Goal: Task Accomplishment & Management: Complete application form

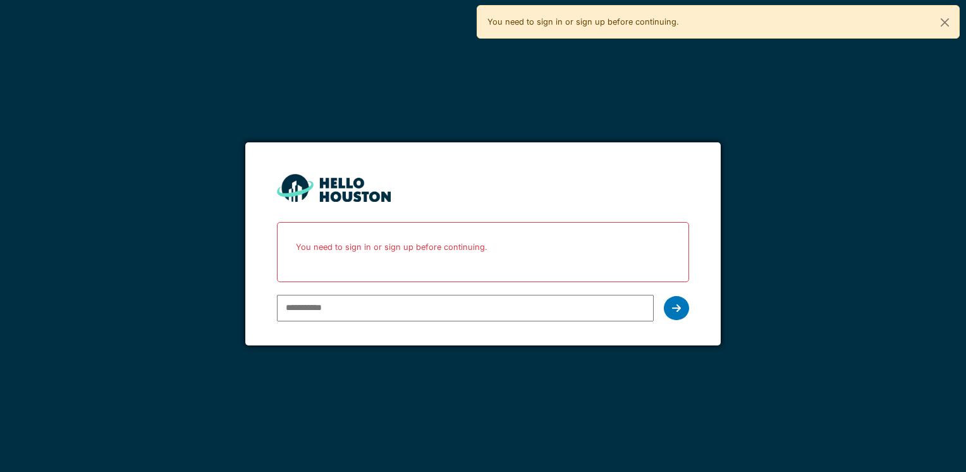
click at [345, 308] on input "email" at bounding box center [465, 308] width 376 height 27
type input "**********"
click at [677, 310] on icon at bounding box center [676, 308] width 9 height 10
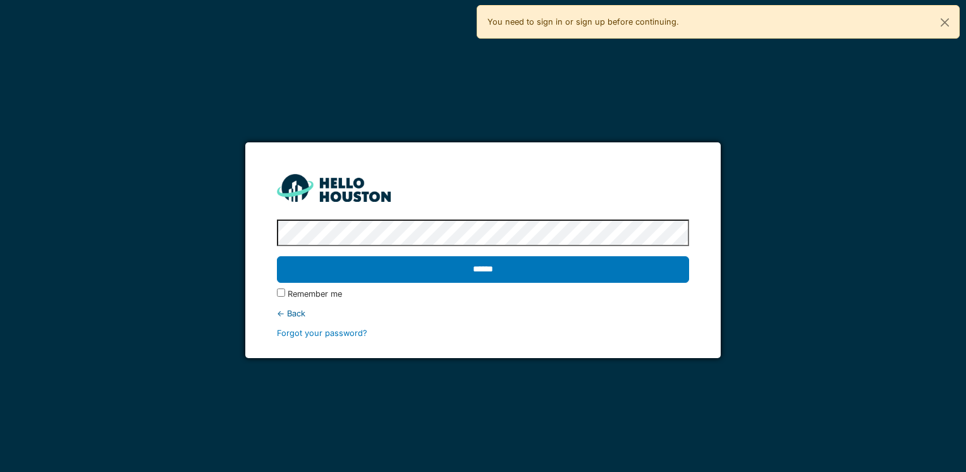
click at [277, 256] on input "******" at bounding box center [483, 269] width 412 height 27
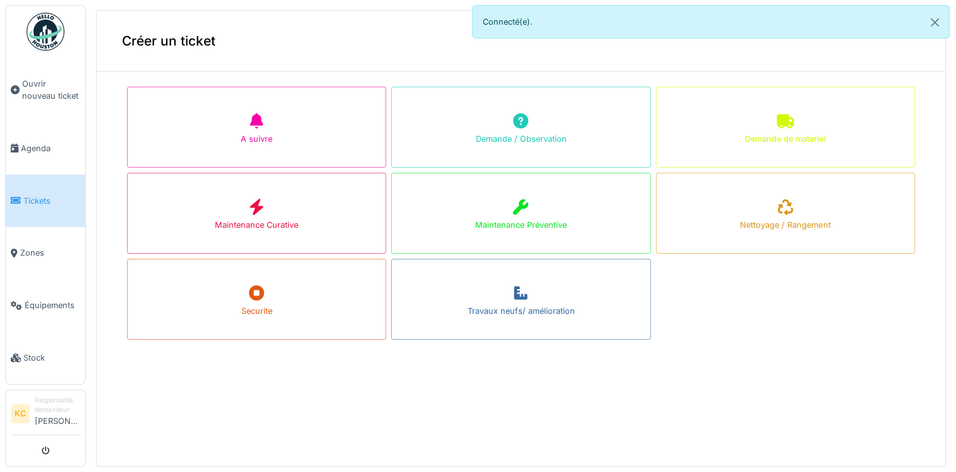
click at [579, 219] on div "Maintenance Préventive" at bounding box center [520, 213] width 259 height 81
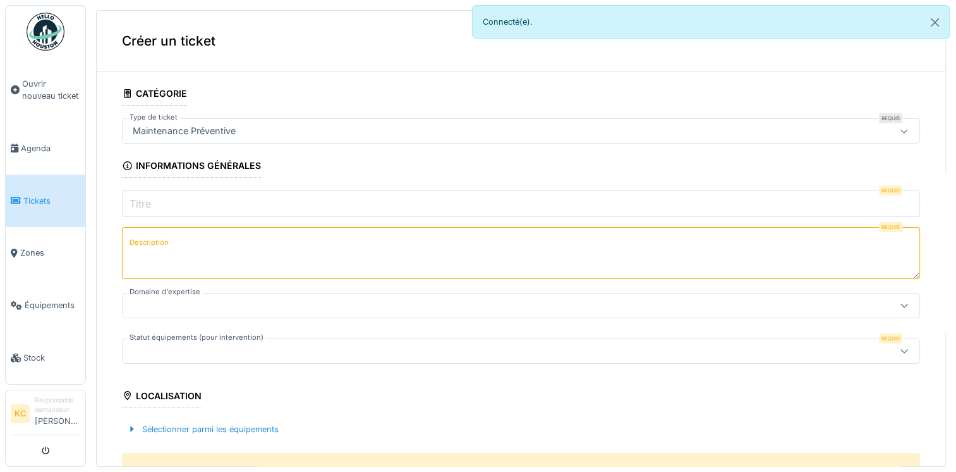
click at [152, 198] on label "Titre" at bounding box center [140, 203] width 27 height 15
click at [152, 198] on input "Titre" at bounding box center [521, 203] width 798 height 27
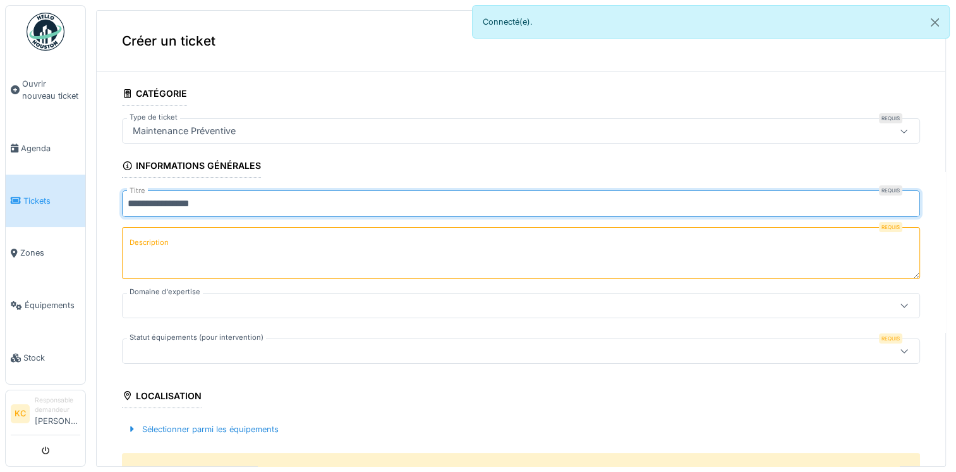
type input "**********"
click at [180, 255] on textarea "Description" at bounding box center [521, 253] width 798 height 52
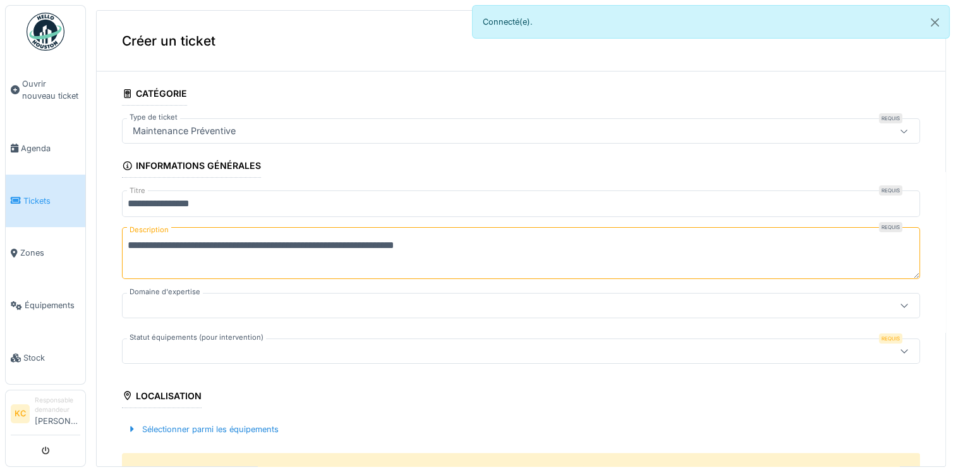
type textarea "**********"
click at [185, 301] on div at bounding box center [477, 305] width 699 height 14
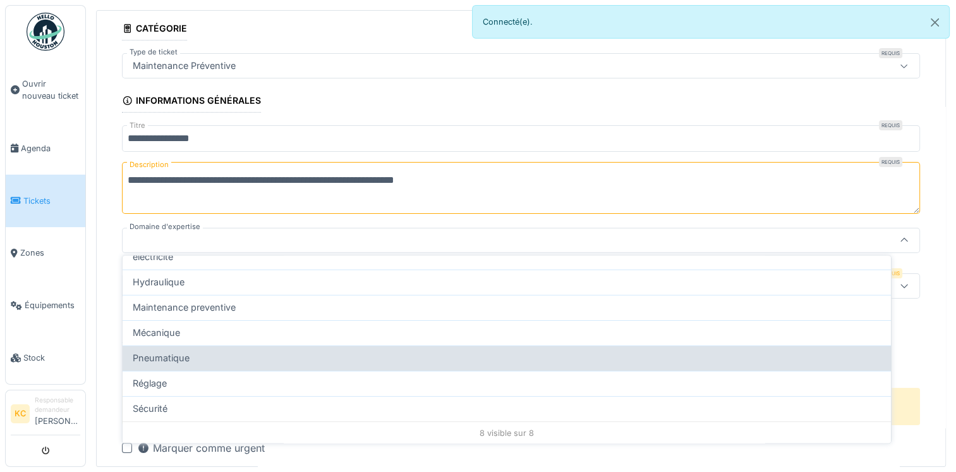
scroll to position [4, 0]
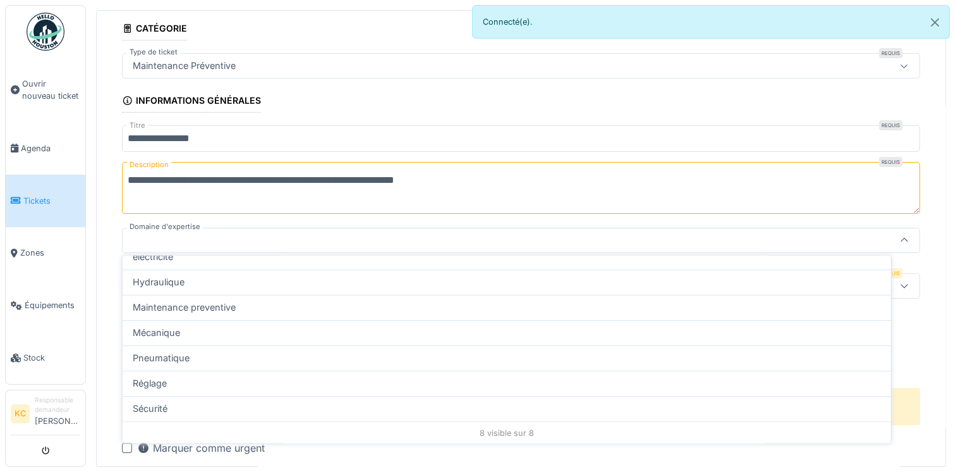
click at [182, 305] on span "Maintenance preventive" at bounding box center [184, 307] width 103 height 14
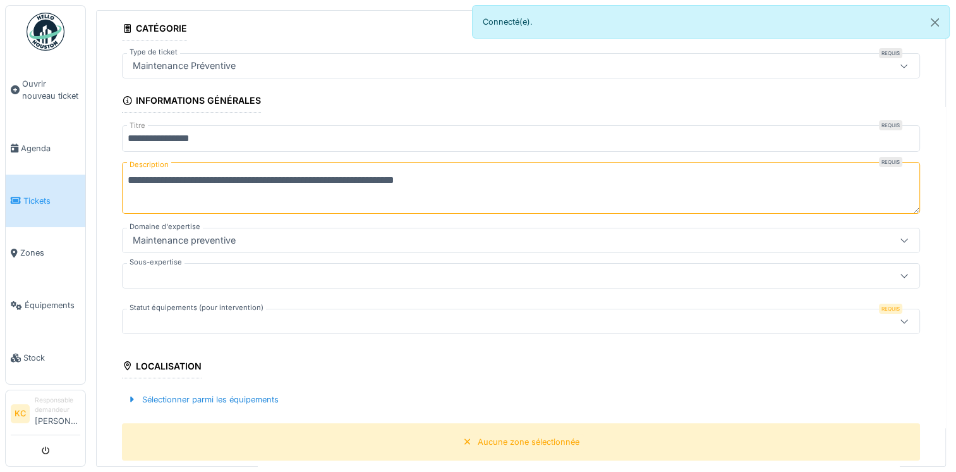
type input "***"
click at [184, 263] on div at bounding box center [521, 275] width 798 height 25
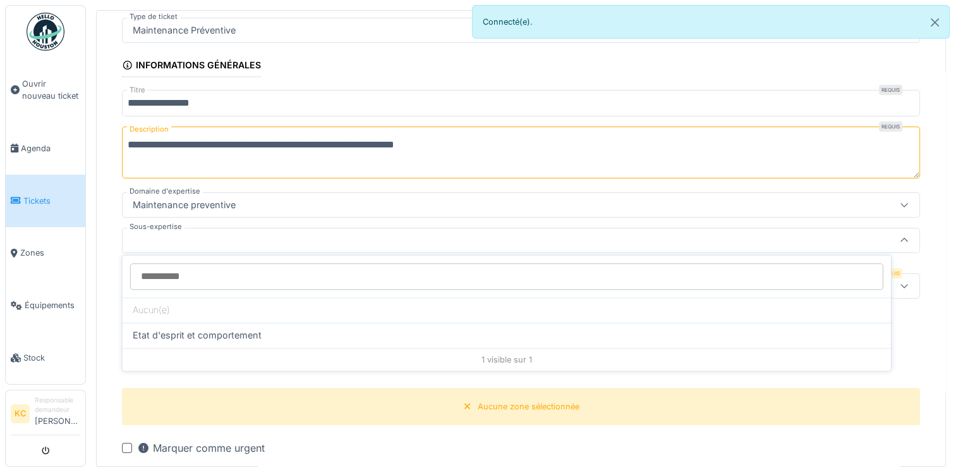
click at [109, 257] on div "**********" at bounding box center [521, 373] width 849 height 785
click at [177, 279] on div at bounding box center [477, 286] width 699 height 14
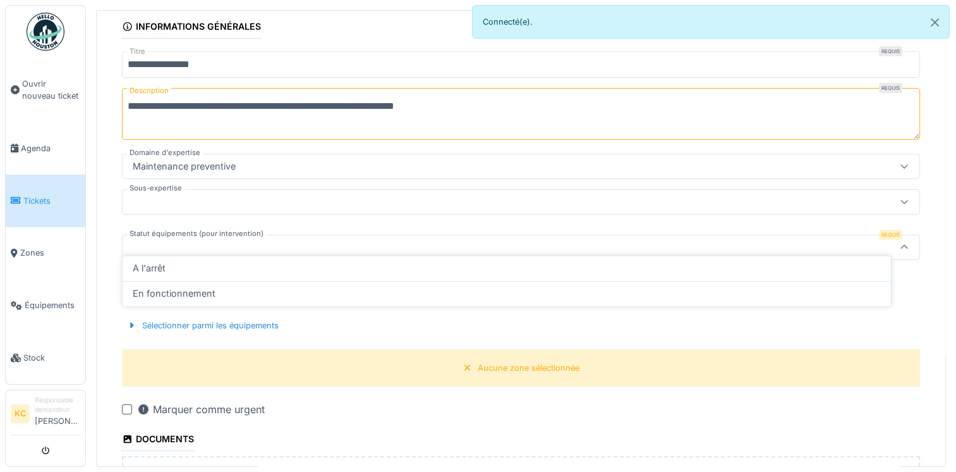
scroll to position [146, 0]
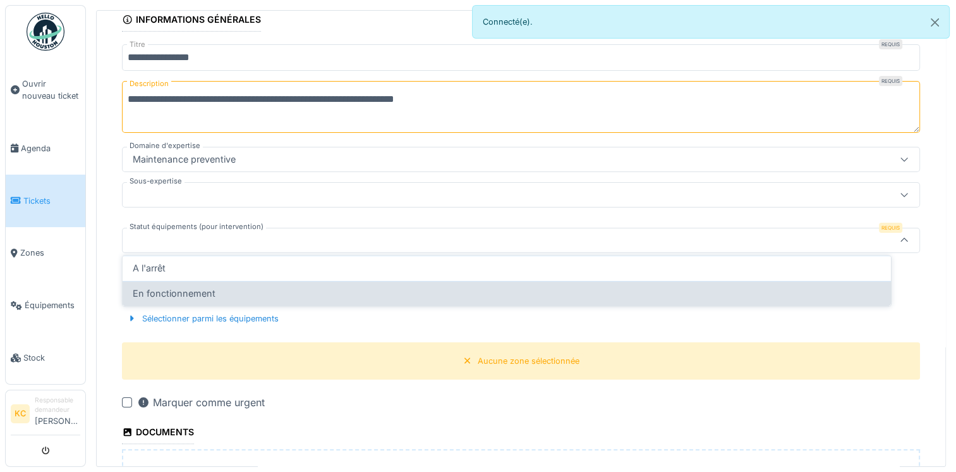
click at [182, 292] on span "En fonctionnement" at bounding box center [174, 293] width 83 height 14
type input "**********"
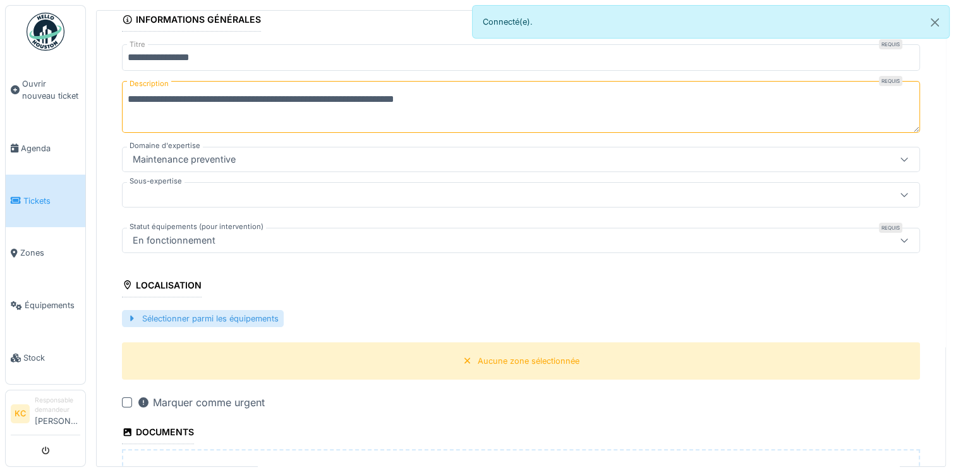
click at [180, 312] on div "Sélectionner parmi les équipements" at bounding box center [203, 318] width 162 height 17
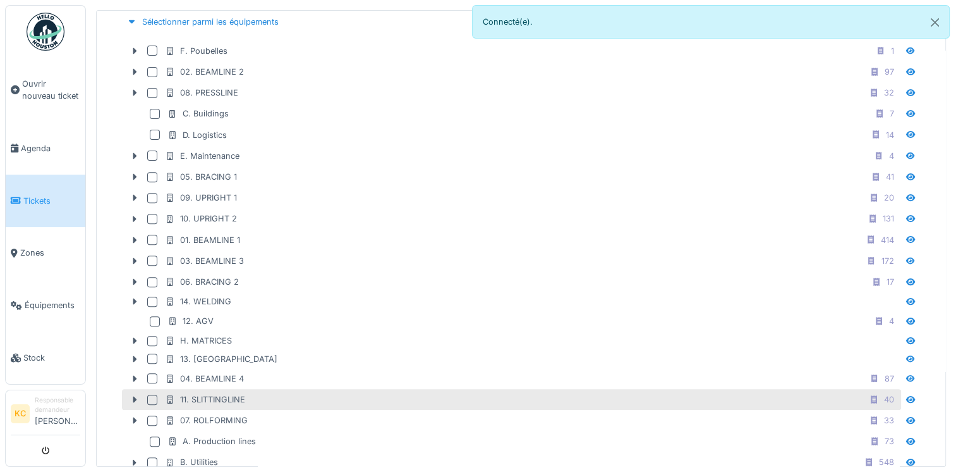
scroll to position [462, 0]
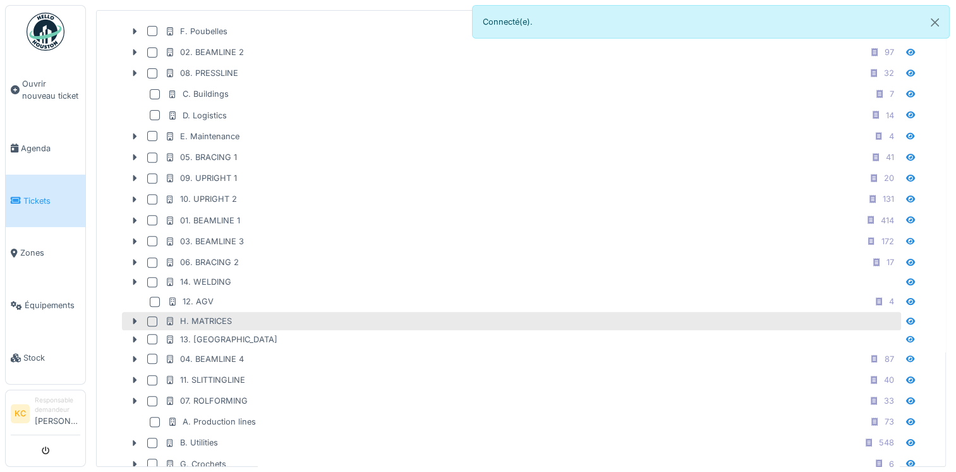
click at [202, 315] on div "H. MATRICES" at bounding box center [198, 321] width 67 height 12
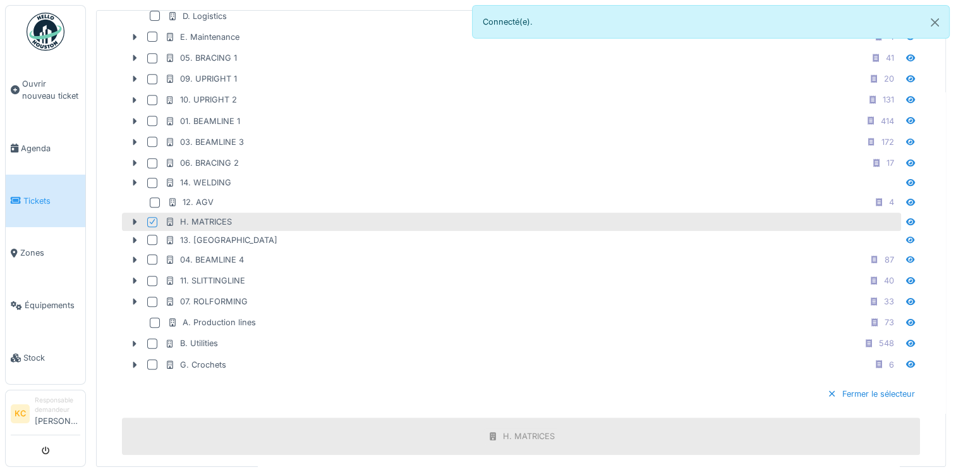
scroll to position [884, 0]
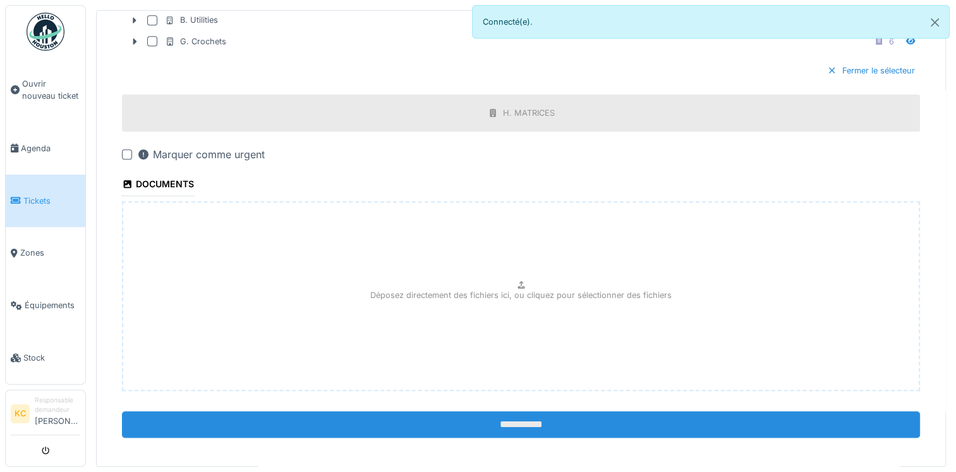
click at [506, 416] on input "**********" at bounding box center [521, 424] width 798 height 27
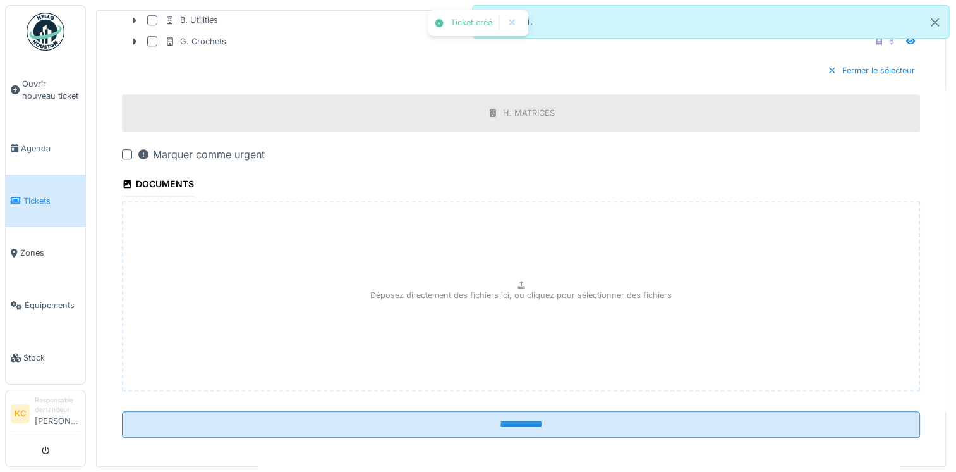
click at [467, 275] on div "Déposez directement des fichiers ici, ou cliquez pour sélectionner des fichiers" at bounding box center [521, 296] width 798 height 190
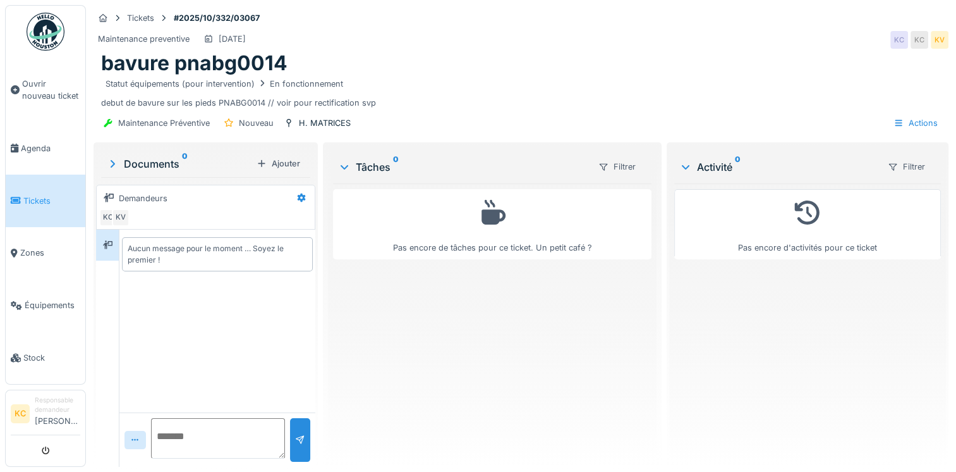
scroll to position [9, 0]
click at [303, 117] on div "H. MATRICES" at bounding box center [325, 123] width 52 height 12
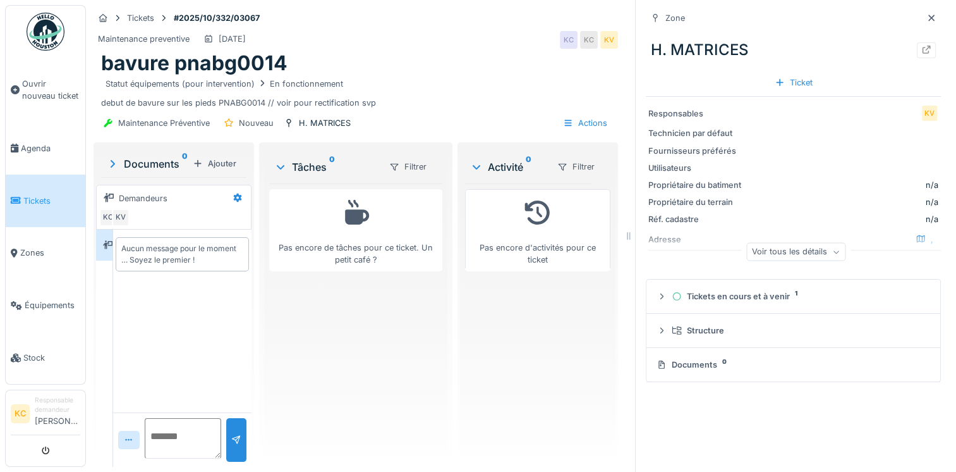
click at [833, 248] on icon at bounding box center [837, 251] width 8 height 6
click at [784, 250] on div "Réduire" at bounding box center [796, 259] width 53 height 18
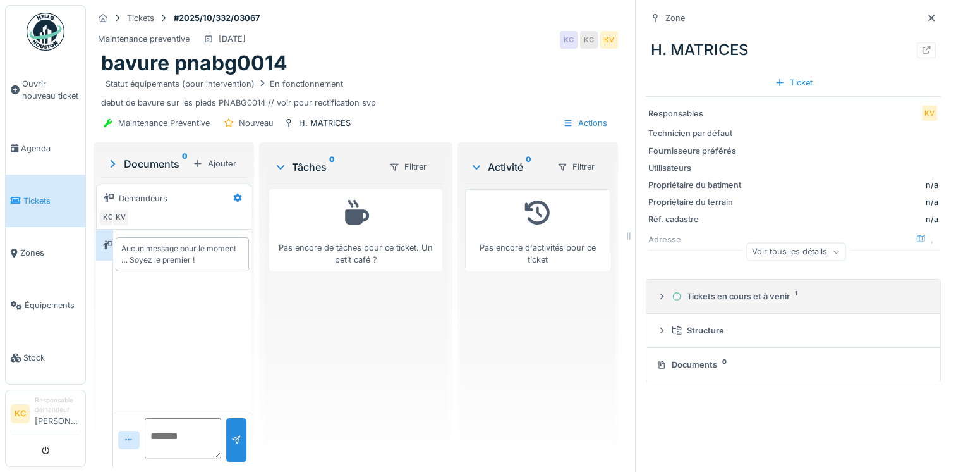
click at [764, 290] on div "Tickets en cours et à venir 1" at bounding box center [798, 296] width 253 height 12
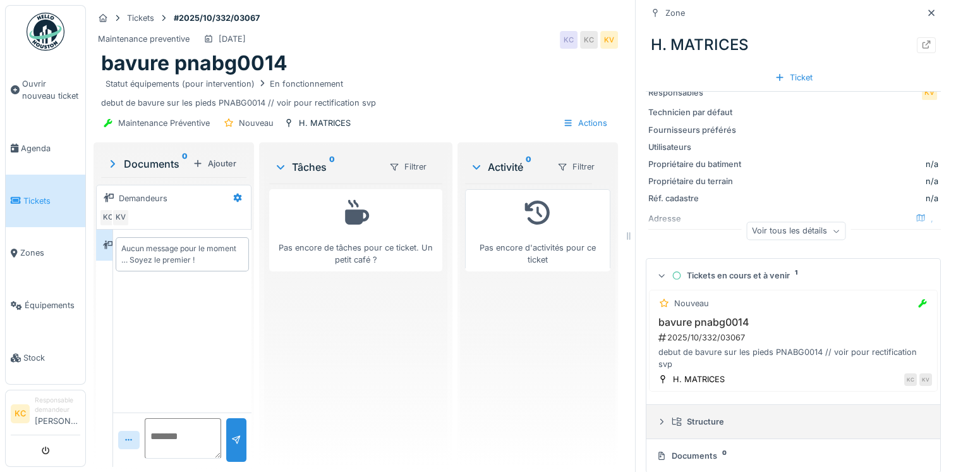
scroll to position [32, 0]
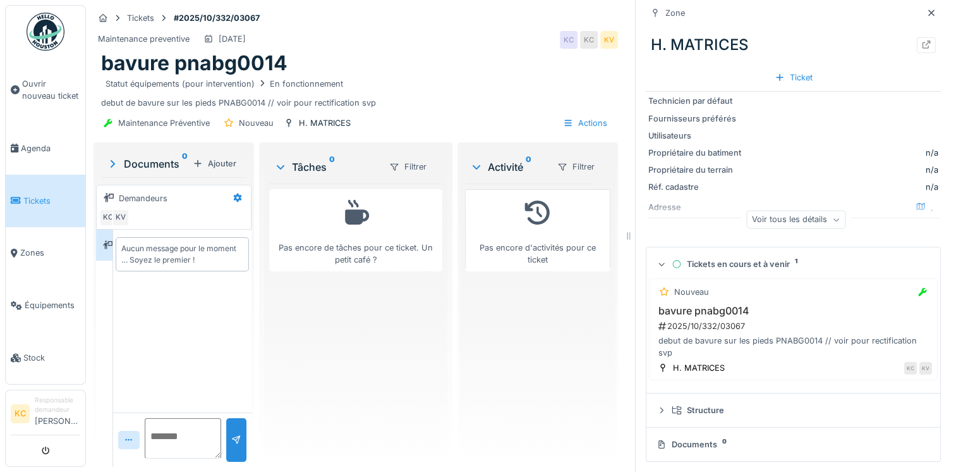
click at [695, 438] on div "Documents 0" at bounding box center [791, 444] width 269 height 12
click at [657, 440] on icon at bounding box center [662, 444] width 10 height 8
click at [833, 216] on icon at bounding box center [837, 219] width 8 height 6
click at [658, 260] on icon at bounding box center [662, 265] width 8 height 10
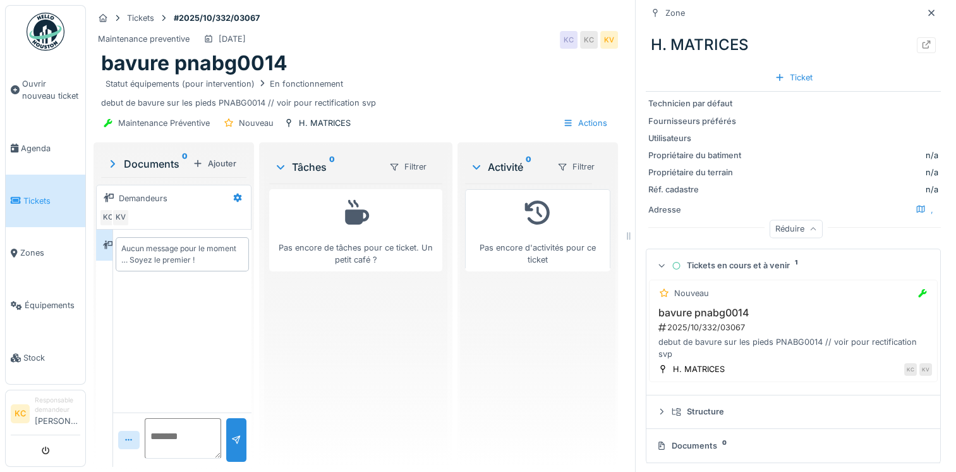
scroll to position [0, 0]
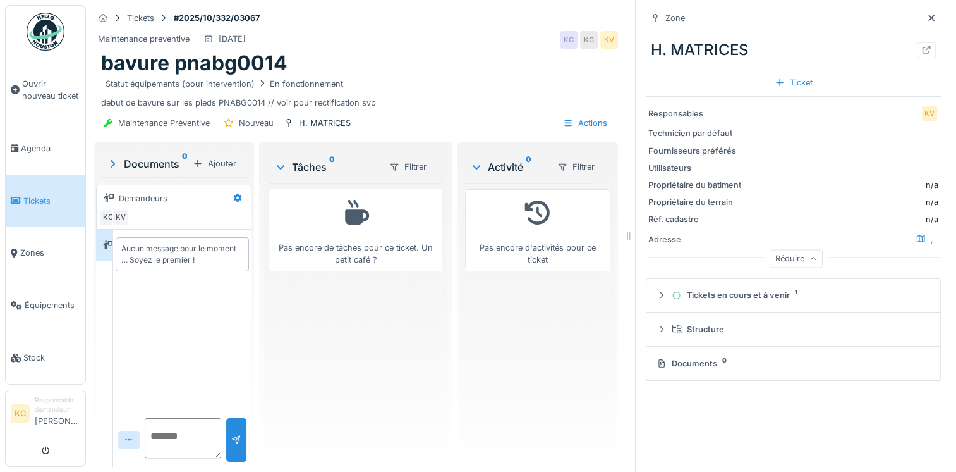
click at [675, 357] on div "Documents 0" at bounding box center [791, 363] width 269 height 12
drag, startPoint x: 675, startPoint y: 351, endPoint x: 679, endPoint y: 365, distance: 14.4
click at [681, 365] on details "Documents 0" at bounding box center [794, 363] width 294 height 34
click at [668, 357] on div "Documents 0" at bounding box center [791, 363] width 269 height 12
click at [657, 359] on icon at bounding box center [662, 363] width 10 height 8
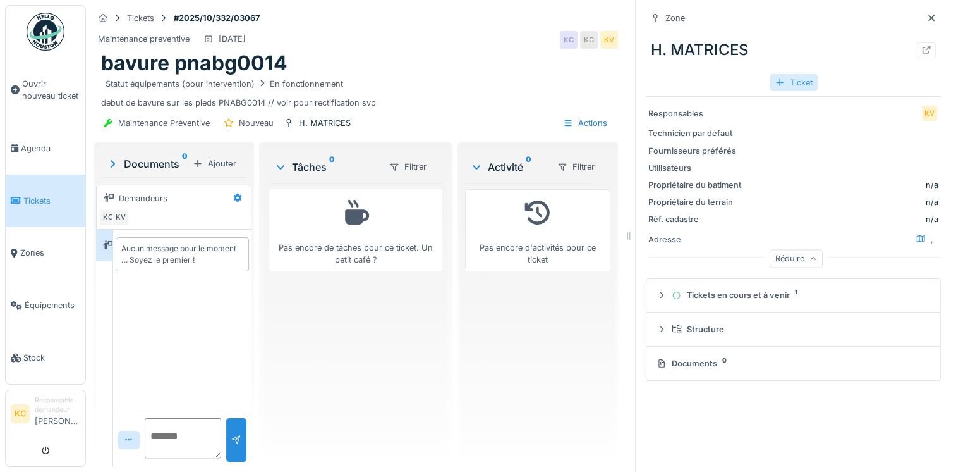
click at [786, 76] on div "Ticket" at bounding box center [794, 82] width 48 height 17
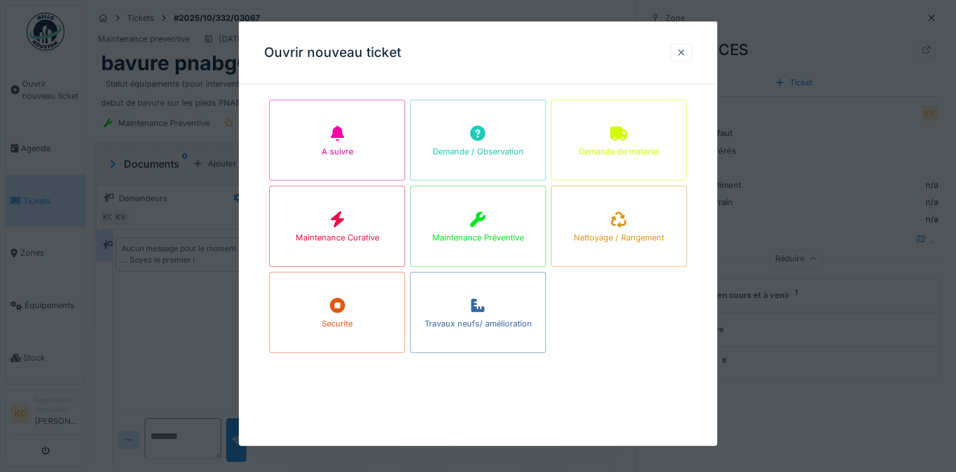
click at [683, 54] on div at bounding box center [681, 52] width 10 height 12
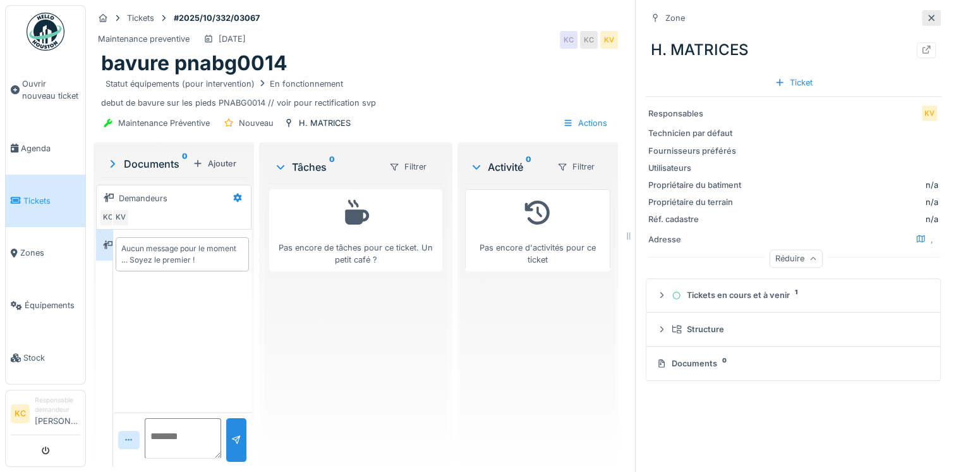
click at [929, 15] on icon at bounding box center [932, 18] width 6 height 6
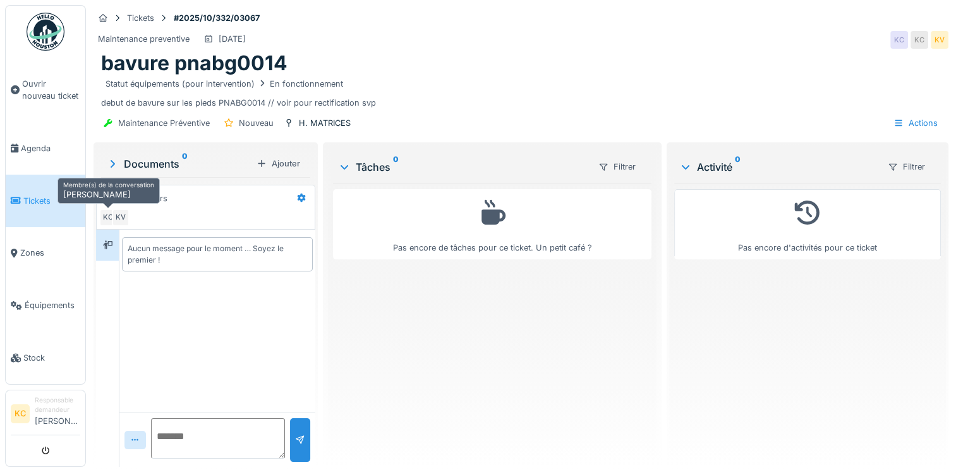
click at [104, 209] on div "KC" at bounding box center [108, 218] width 18 height 18
click at [301, 117] on div "H. MATRICES" at bounding box center [325, 123] width 52 height 12
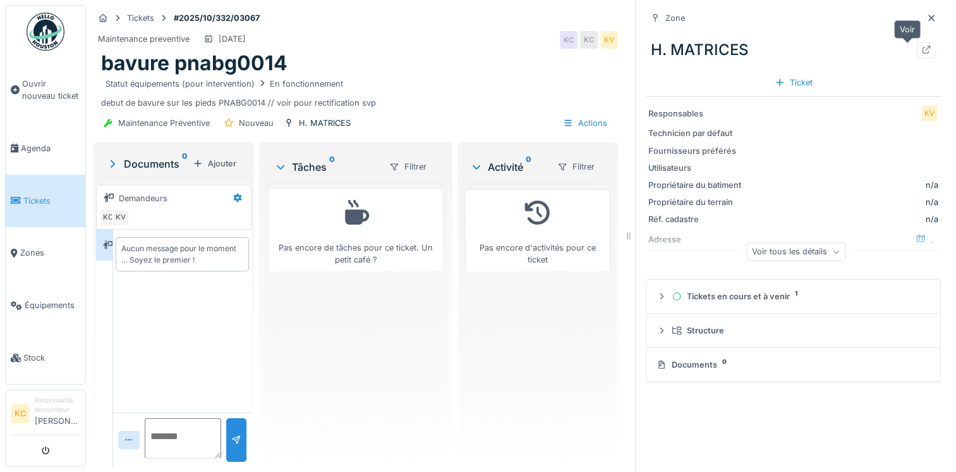
click at [922, 46] on icon at bounding box center [927, 50] width 10 height 8
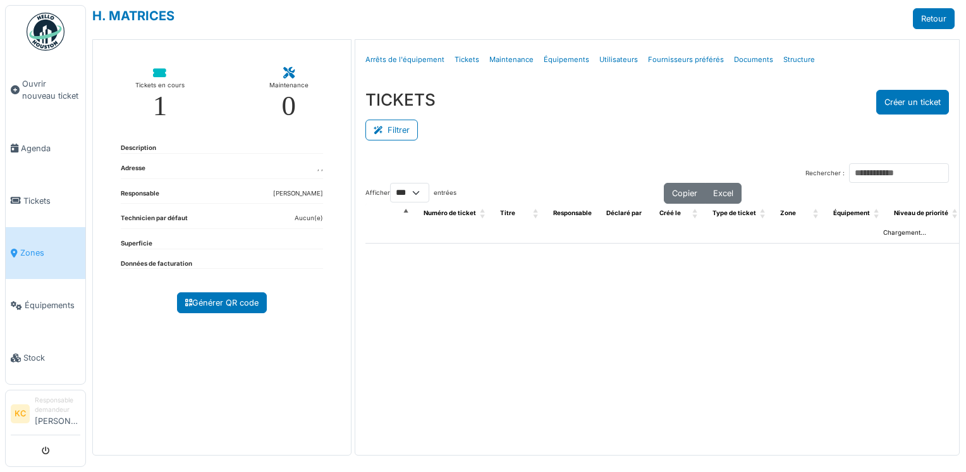
select select "***"
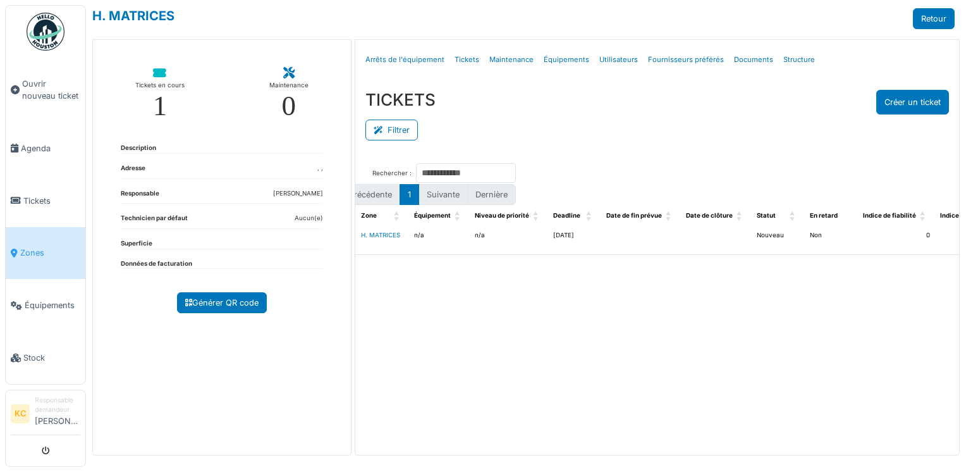
scroll to position [0, 451]
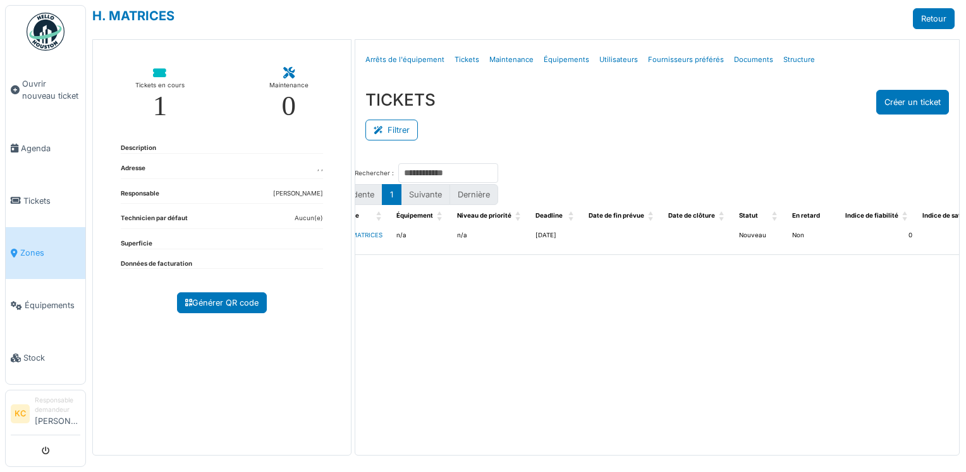
click at [530, 234] on td "[DATE]" at bounding box center [556, 240] width 53 height 29
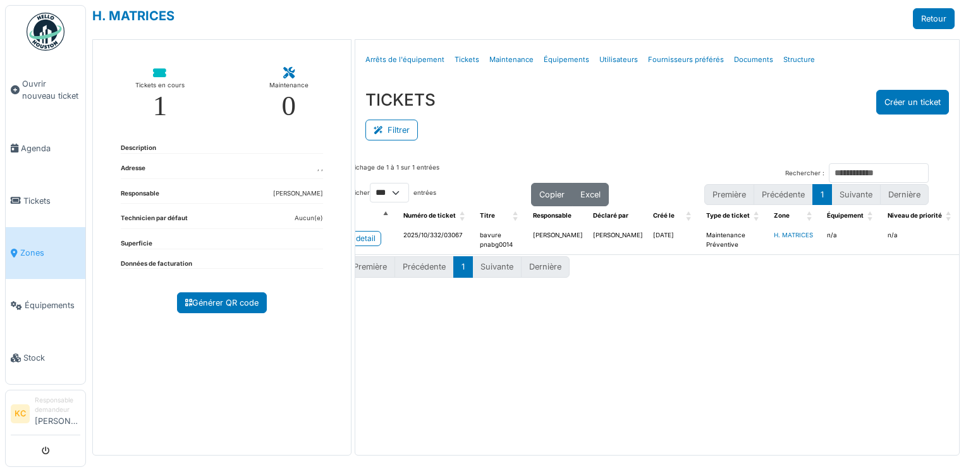
scroll to position [0, 0]
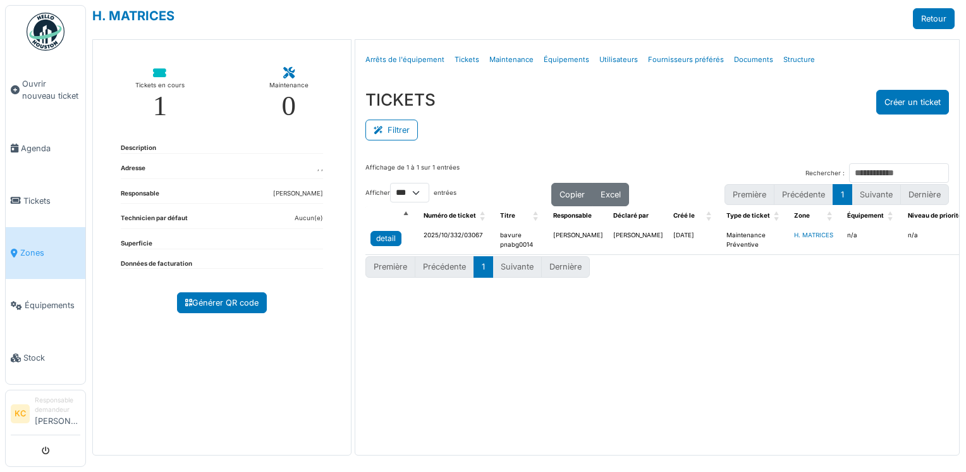
click at [390, 236] on div "detail" at bounding box center [386, 238] width 20 height 11
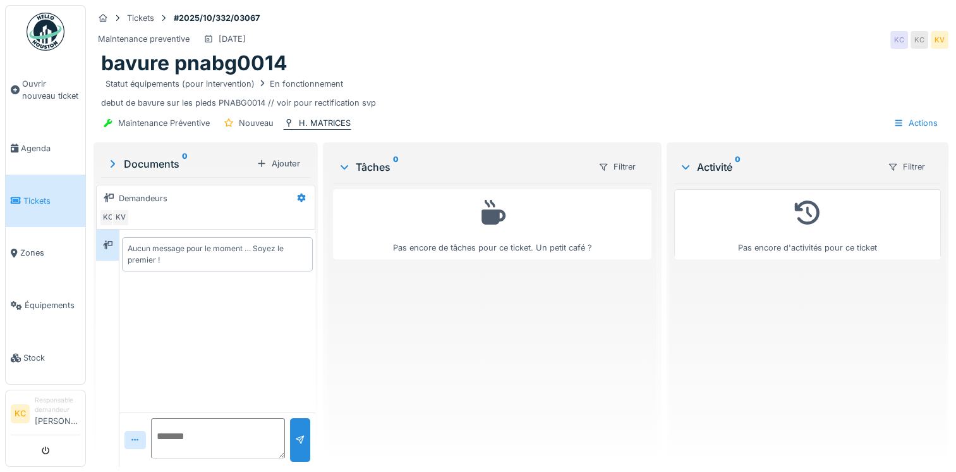
drag, startPoint x: 322, startPoint y: 122, endPoint x: 301, endPoint y: 122, distance: 20.9
click at [301, 122] on div "H. MATRICES" at bounding box center [325, 123] width 52 height 12
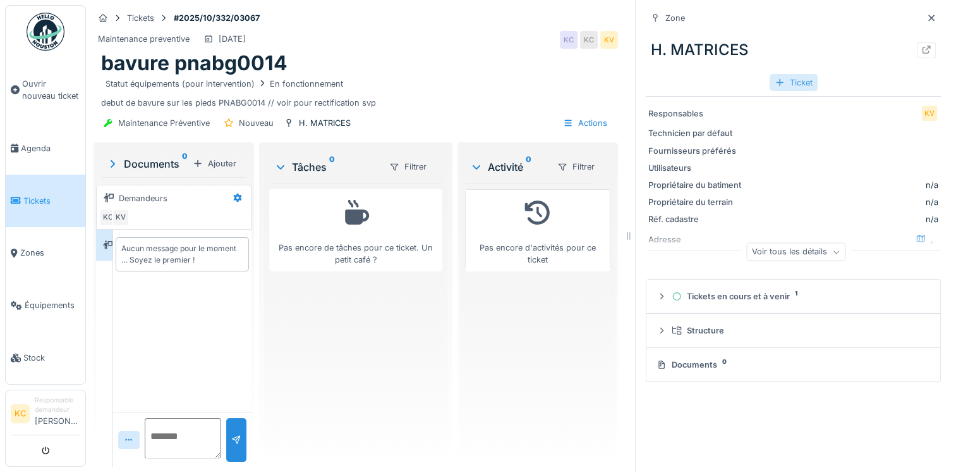
click at [790, 82] on div "Ticket" at bounding box center [794, 82] width 48 height 17
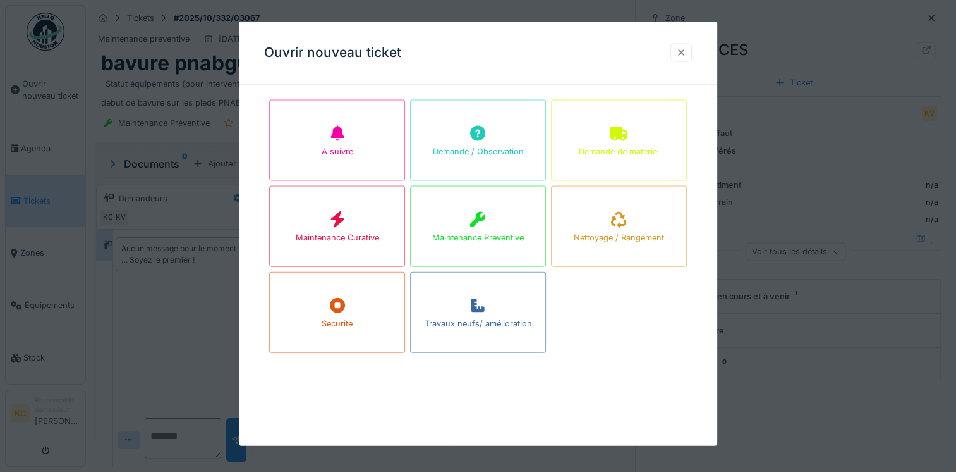
click at [685, 53] on div at bounding box center [681, 52] width 10 height 12
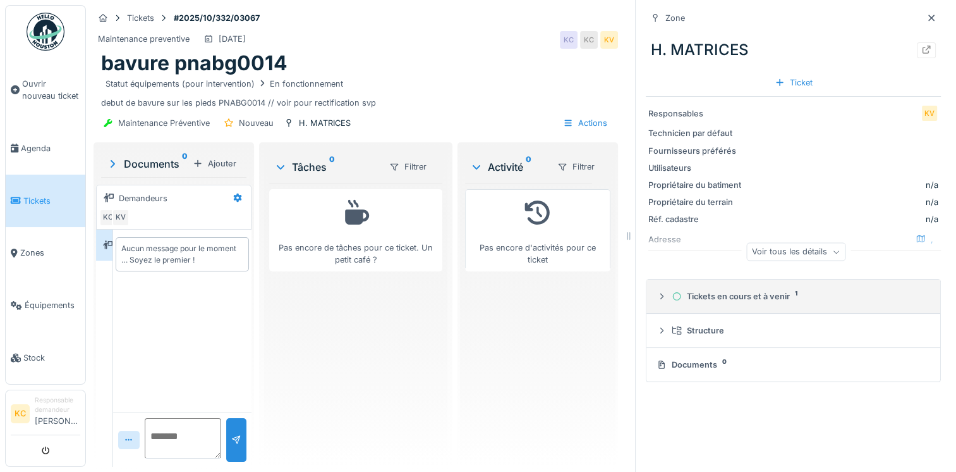
click at [705, 300] on div "Tickets en cours et à venir 1" at bounding box center [798, 296] width 253 height 12
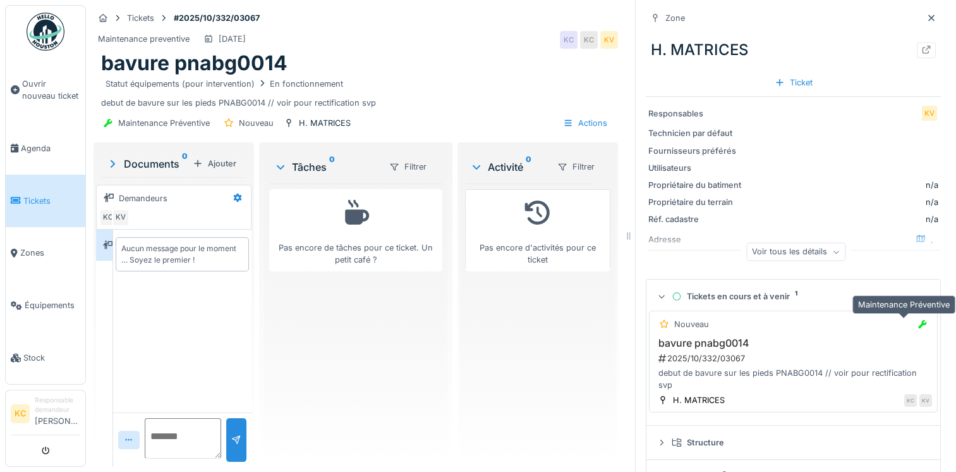
click at [919, 324] on icon at bounding box center [923, 324] width 8 height 8
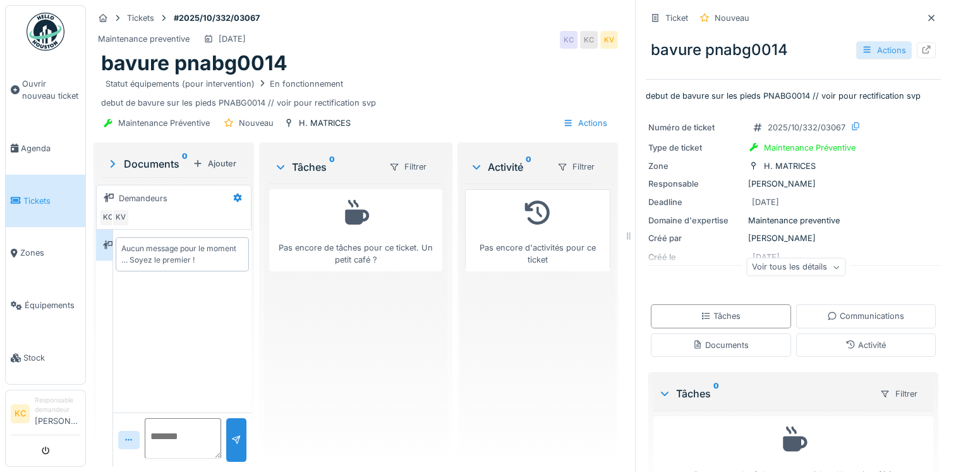
click at [865, 53] on div "Actions" at bounding box center [885, 50] width 56 height 18
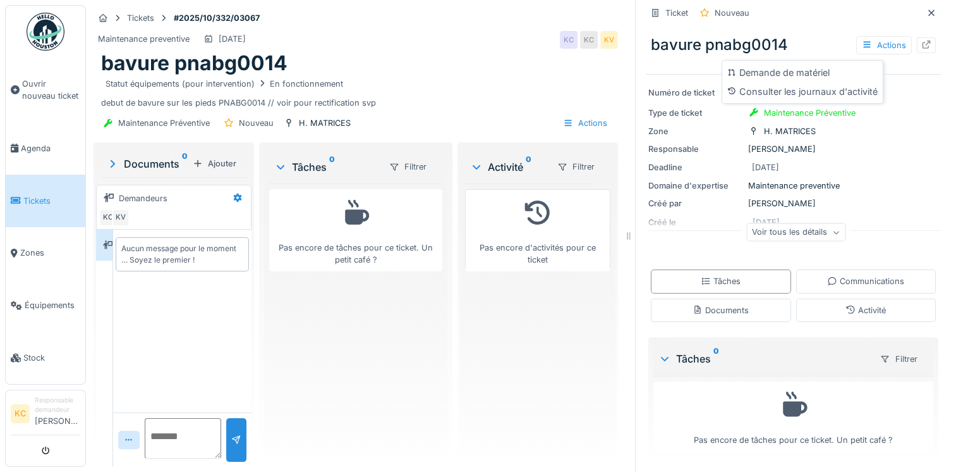
scroll to position [9, 0]
click at [875, 351] on div "Filtrer" at bounding box center [899, 359] width 49 height 18
click at [896, 381] on div "Statut" at bounding box center [880, 387] width 43 height 19
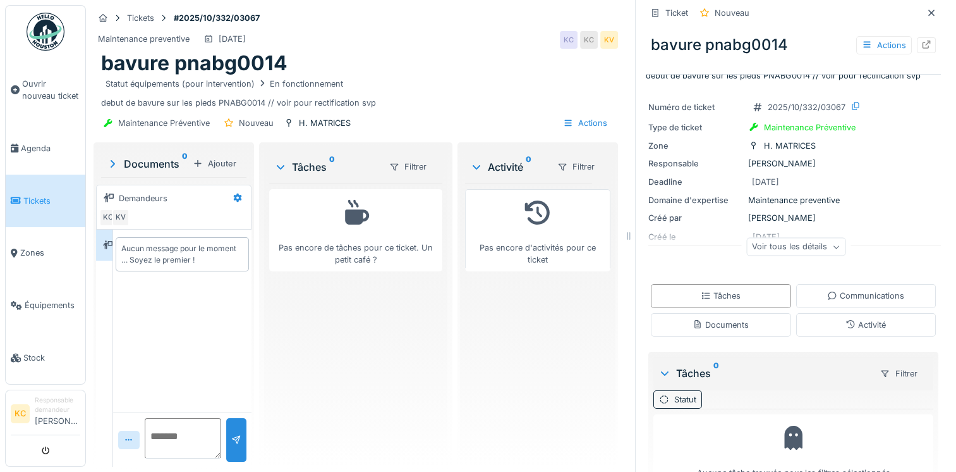
click at [305, 342] on div "Pas encore de tâches pour ce ticket. Un petit café ?" at bounding box center [355, 319] width 173 height 273
click at [56, 186] on link "Tickets" at bounding box center [46, 200] width 80 height 52
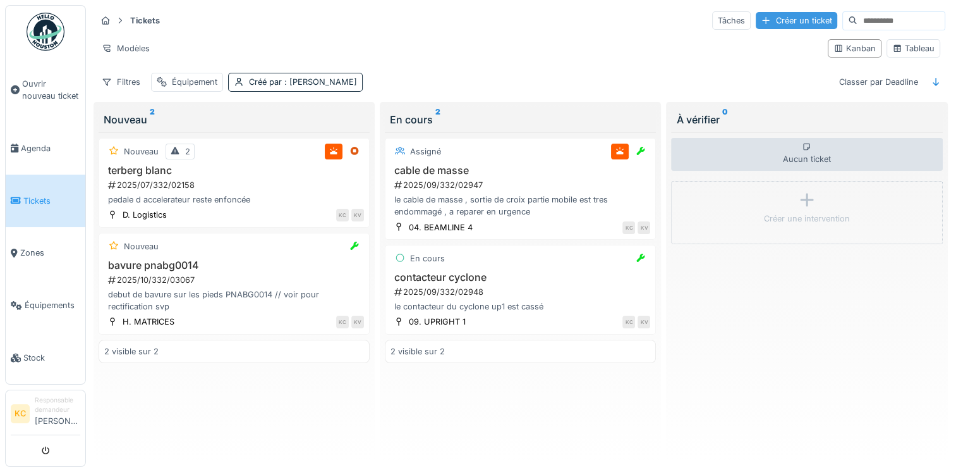
click at [774, 18] on div "Créer un ticket" at bounding box center [797, 20] width 82 height 17
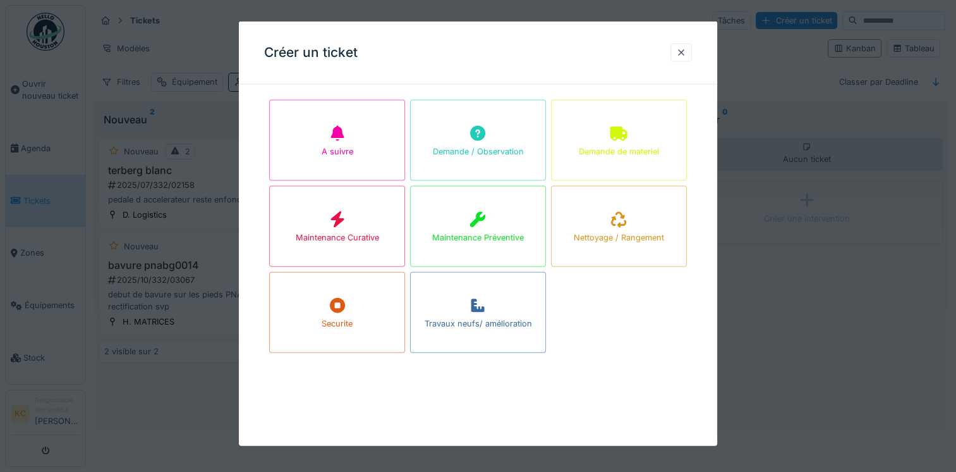
click at [476, 238] on div "Maintenance Préventive" at bounding box center [478, 237] width 92 height 12
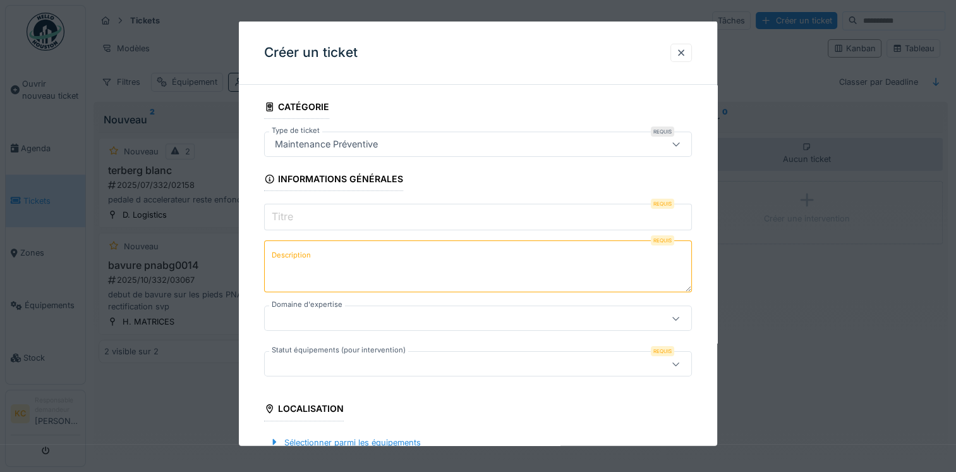
click at [331, 212] on input "Titre" at bounding box center [478, 217] width 428 height 27
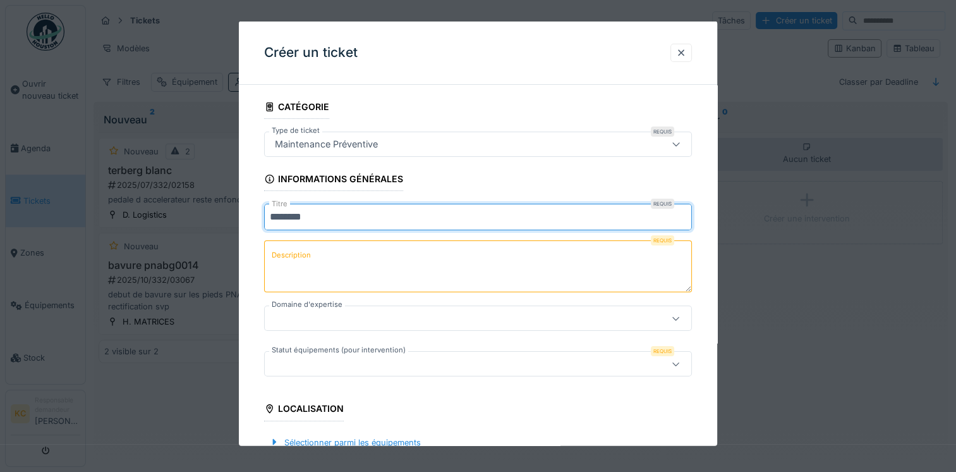
type input "********"
click at [303, 255] on label "Description" at bounding box center [291, 255] width 44 height 16
click at [303, 255] on textarea "Description" at bounding box center [478, 266] width 428 height 52
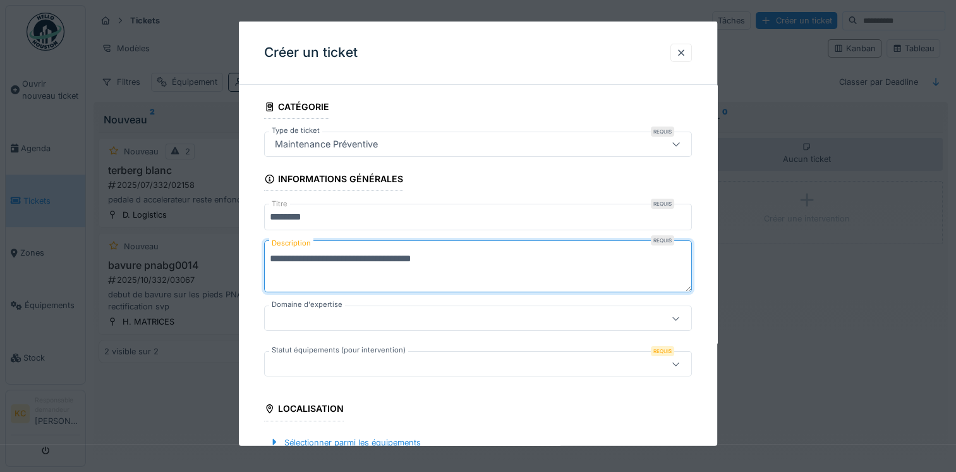
type textarea "**********"
click at [283, 317] on div at bounding box center [452, 318] width 365 height 14
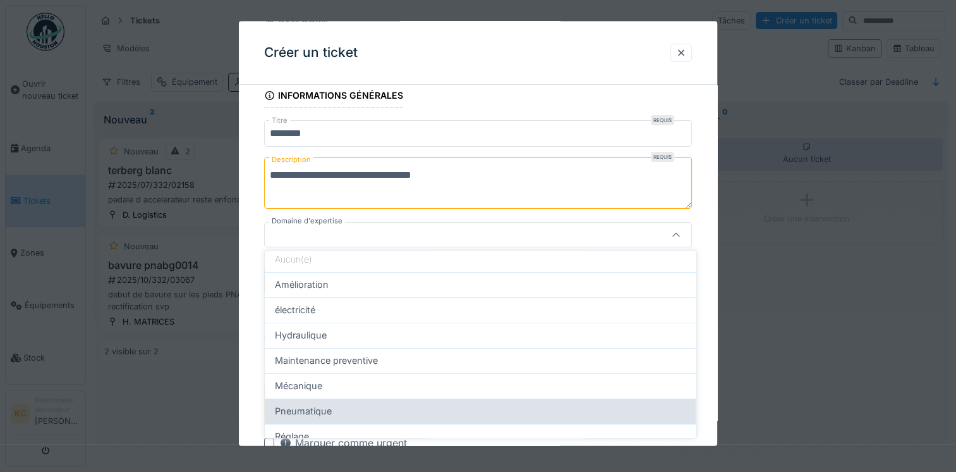
scroll to position [104, 0]
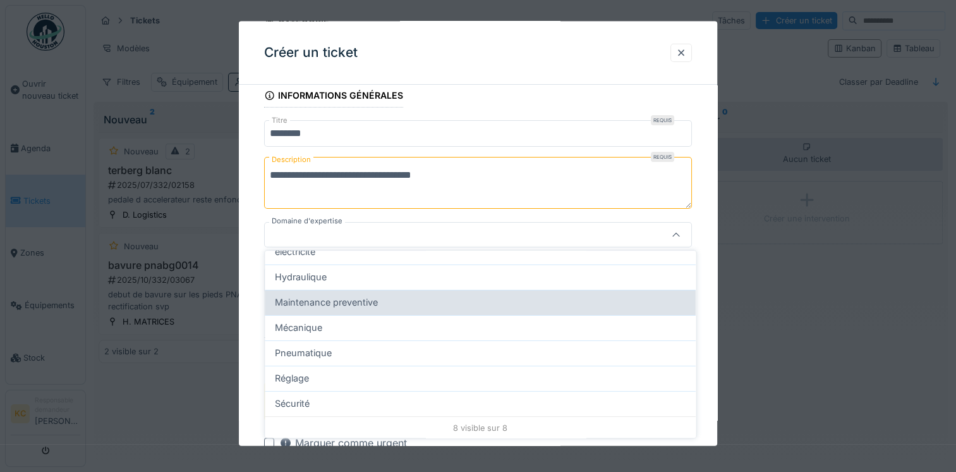
click at [310, 305] on span "Maintenance preventive" at bounding box center [326, 302] width 103 height 14
type input "***"
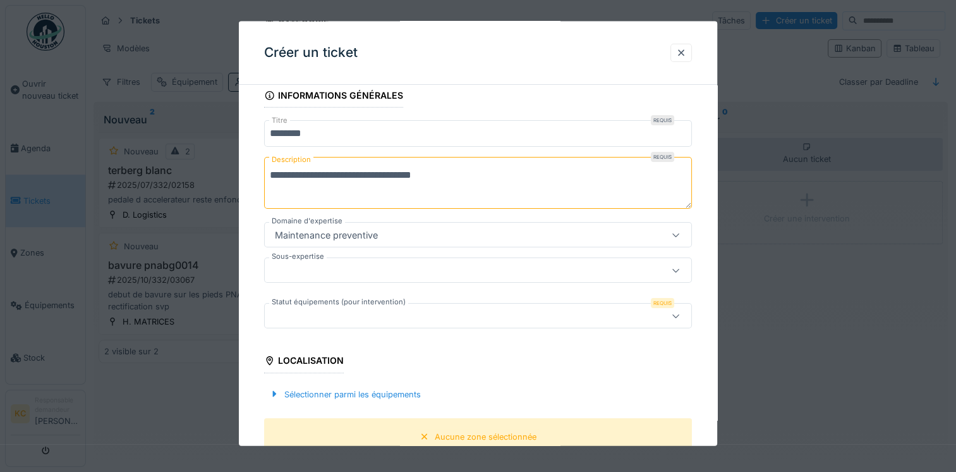
click at [319, 312] on div at bounding box center [452, 315] width 365 height 14
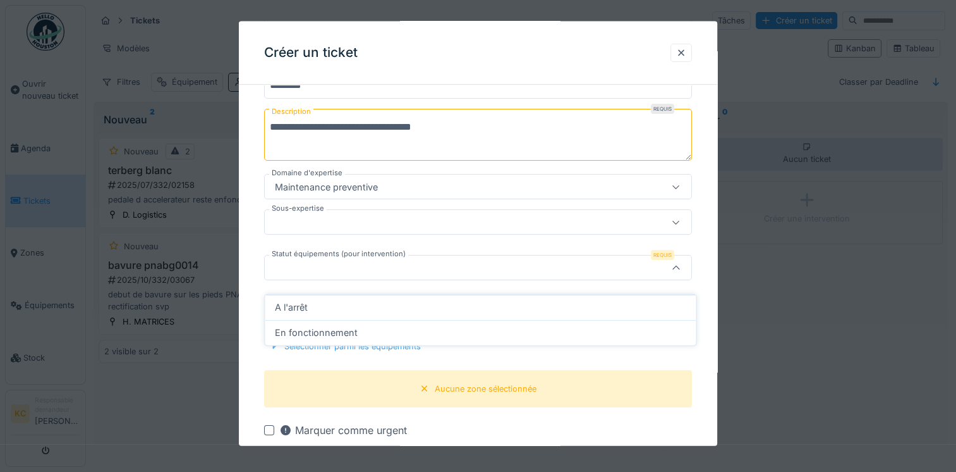
scroll to position [164, 0]
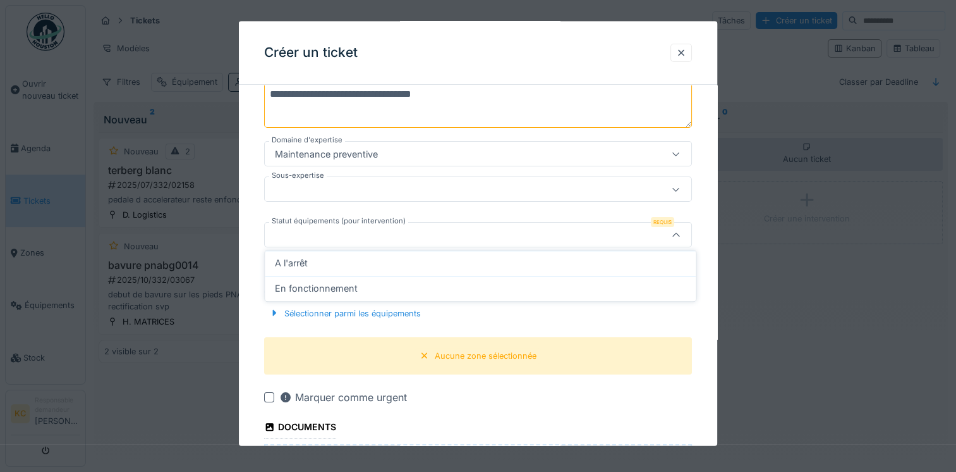
click at [315, 291] on span "En fonctionnement" at bounding box center [316, 288] width 83 height 14
type input "**********"
click at [315, 180] on div at bounding box center [478, 188] width 428 height 25
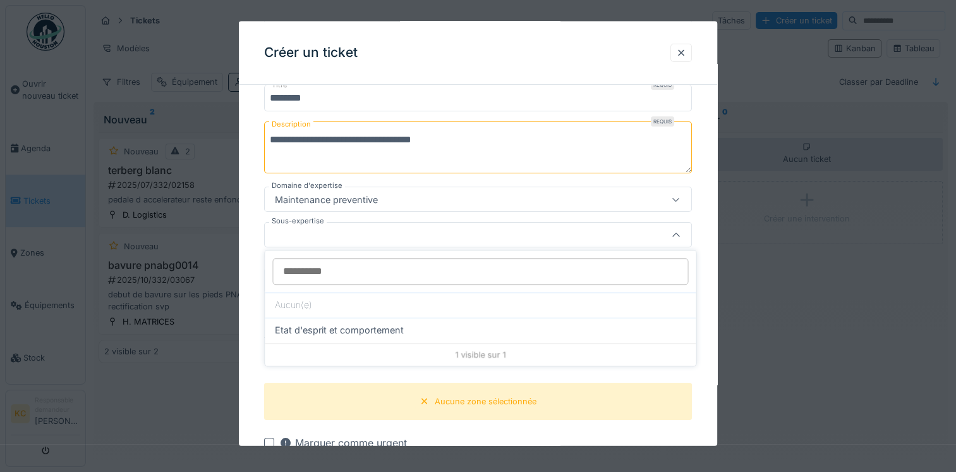
click at [314, 267] on input "Sous-expertise" at bounding box center [480, 271] width 416 height 27
click at [305, 236] on div at bounding box center [452, 235] width 365 height 14
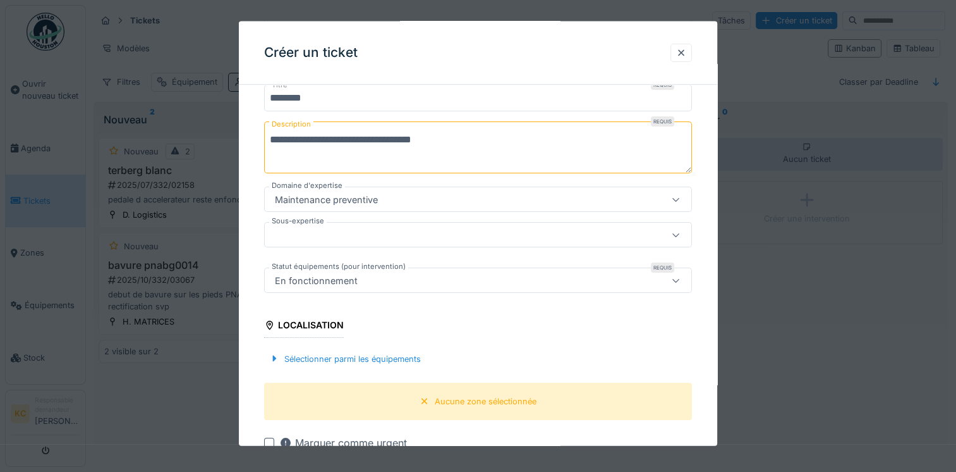
click at [308, 235] on div at bounding box center [452, 235] width 365 height 14
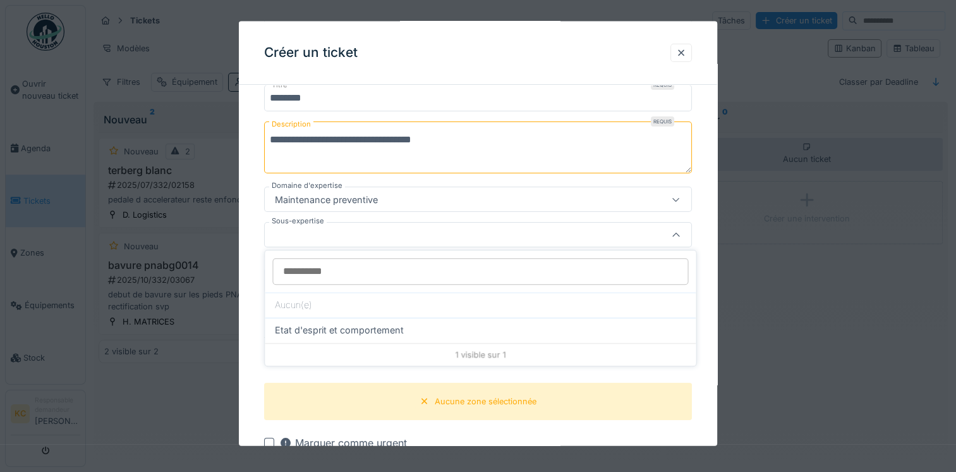
click at [309, 234] on div at bounding box center [452, 235] width 365 height 14
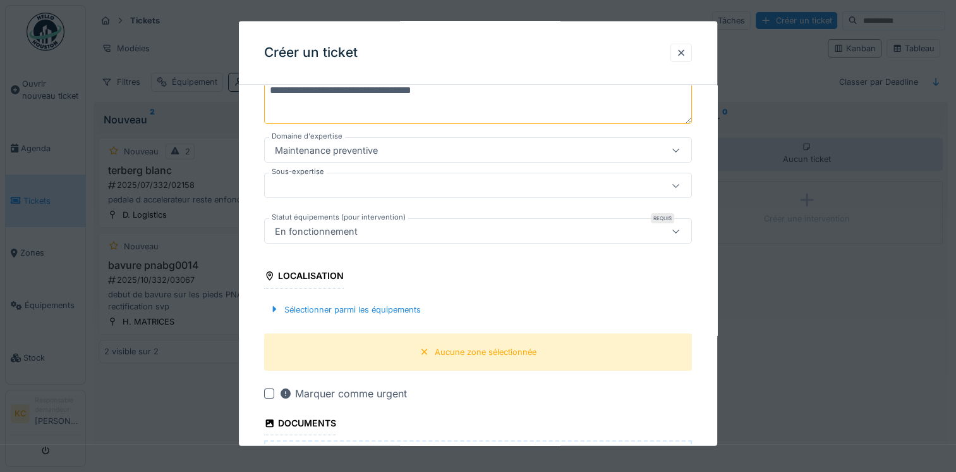
scroll to position [245, 0]
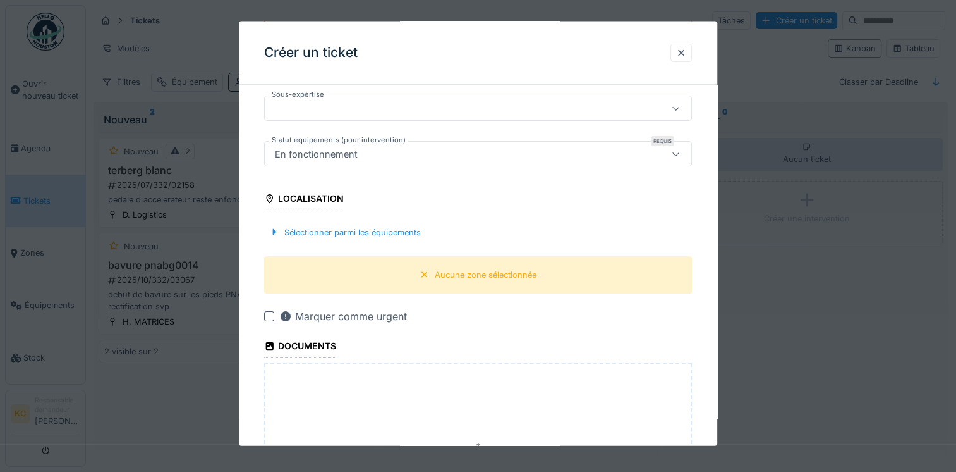
click at [289, 197] on div "Localisation" at bounding box center [304, 199] width 80 height 21
click at [284, 224] on div "Sélectionner parmi les équipements" at bounding box center [345, 231] width 162 height 17
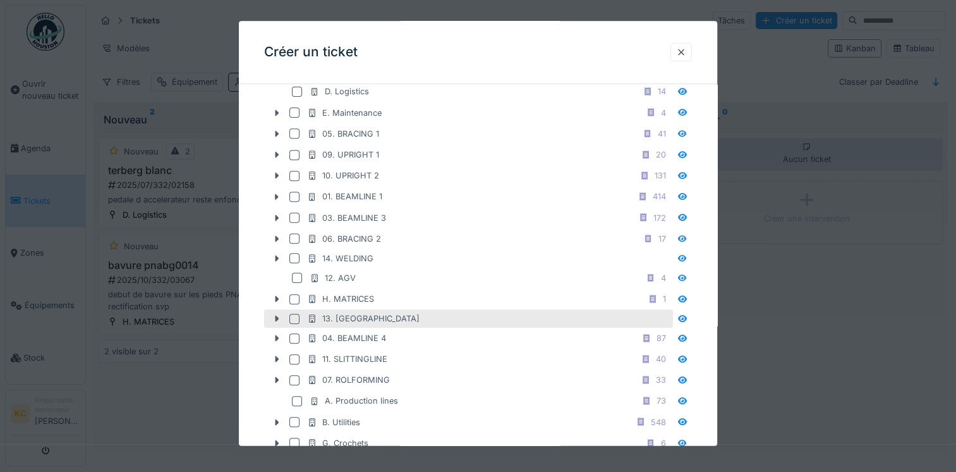
scroll to position [561, 0]
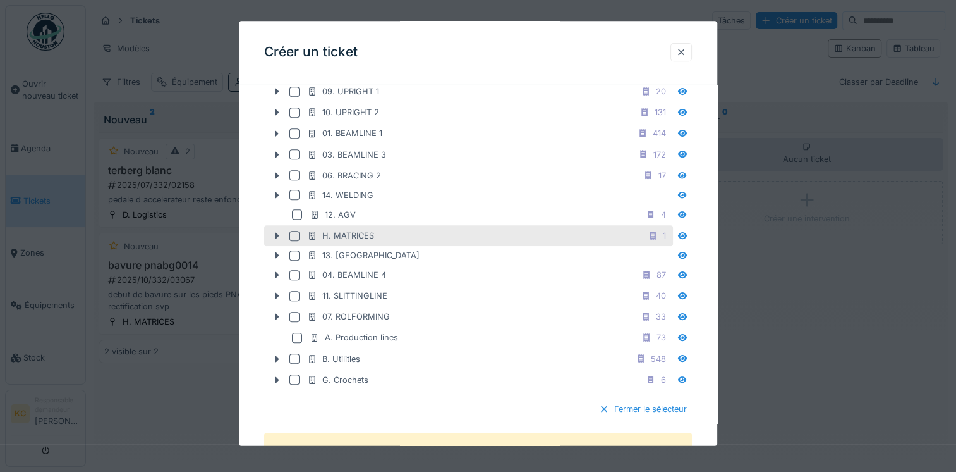
click at [337, 232] on div "H. MATRICES" at bounding box center [340, 236] width 67 height 12
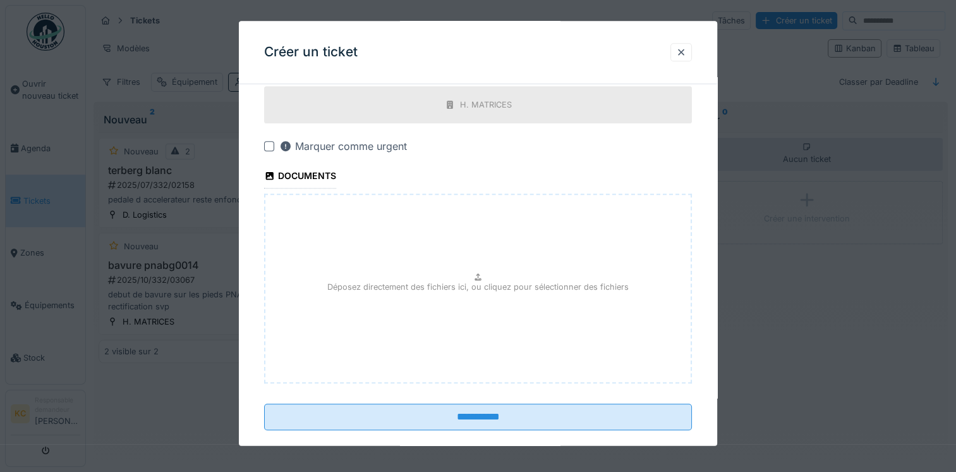
scroll to position [920, 0]
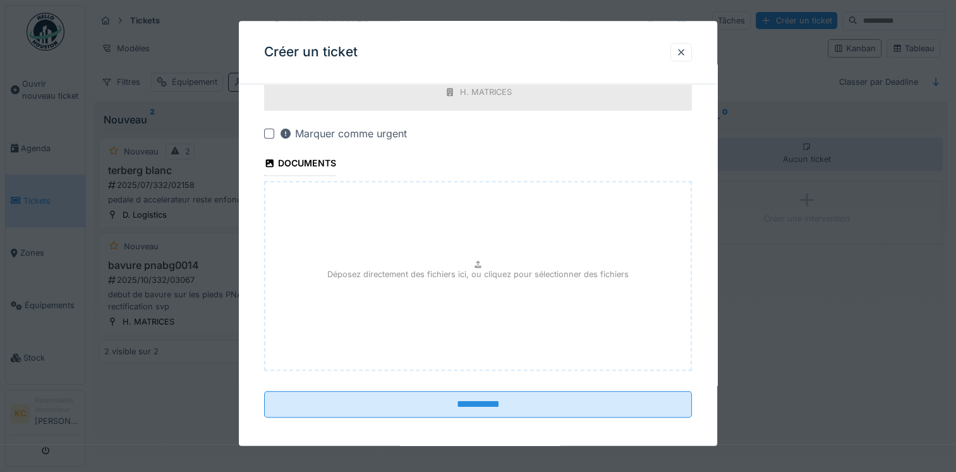
click at [484, 260] on icon at bounding box center [478, 264] width 10 height 8
click at [475, 260] on icon at bounding box center [478, 264] width 10 height 8
click at [484, 260] on icon at bounding box center [478, 264] width 10 height 8
click at [467, 259] on div "Déposez directement des fichiers ici, ou cliquez pour sélectionner des fichiers" at bounding box center [478, 276] width 428 height 190
click at [471, 258] on div "Déposez directement des fichiers ici, ou cliquez pour sélectionner des fichiers" at bounding box center [478, 276] width 428 height 190
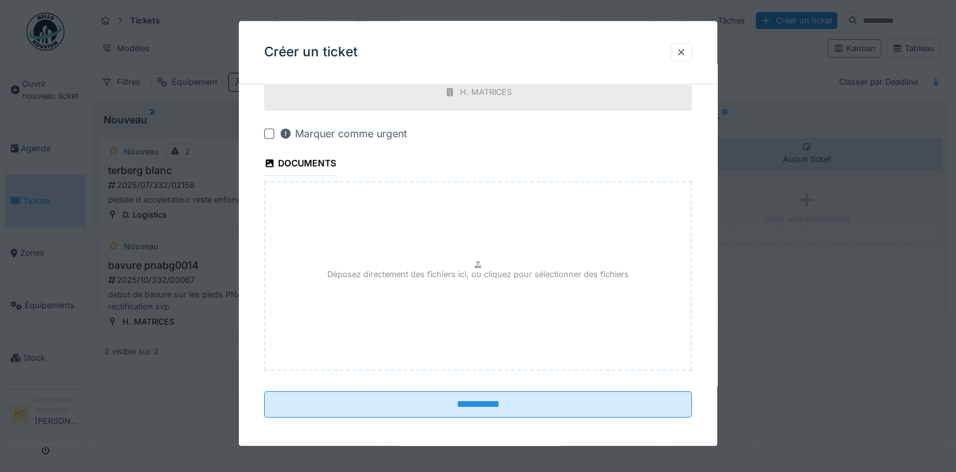
type input "**********"
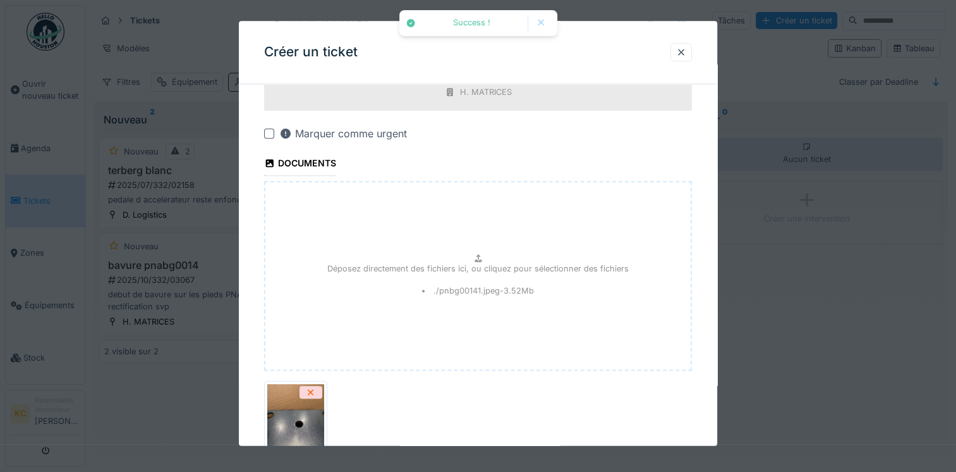
click at [457, 265] on p "Déposez directement des fichiers ici, ou cliquez pour sélectionner des fichiers" at bounding box center [478, 268] width 302 height 12
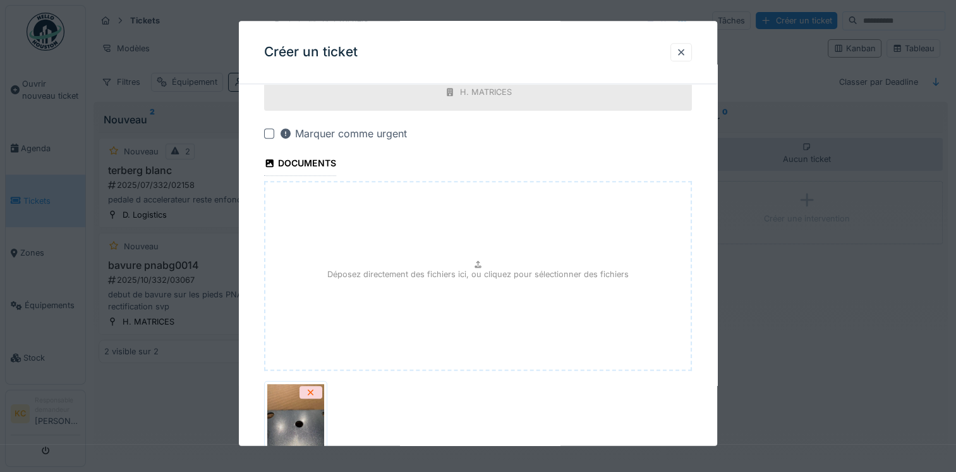
type input "**********"
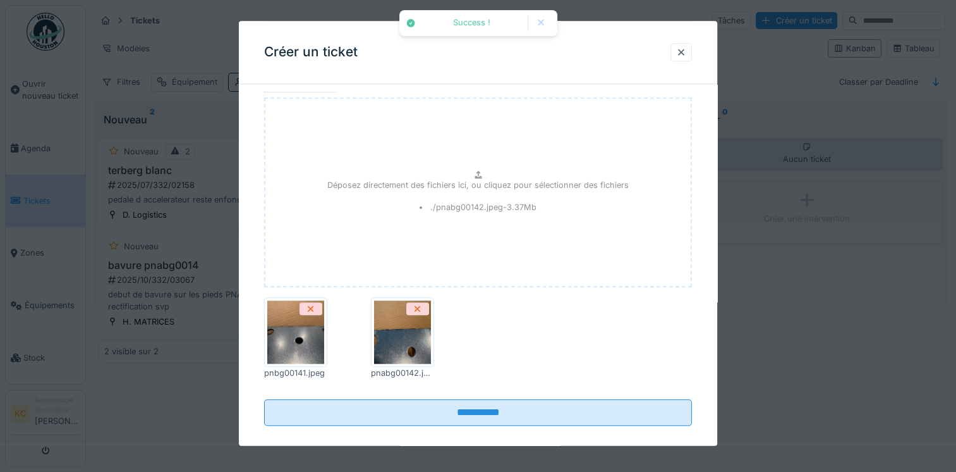
scroll to position [1011, 0]
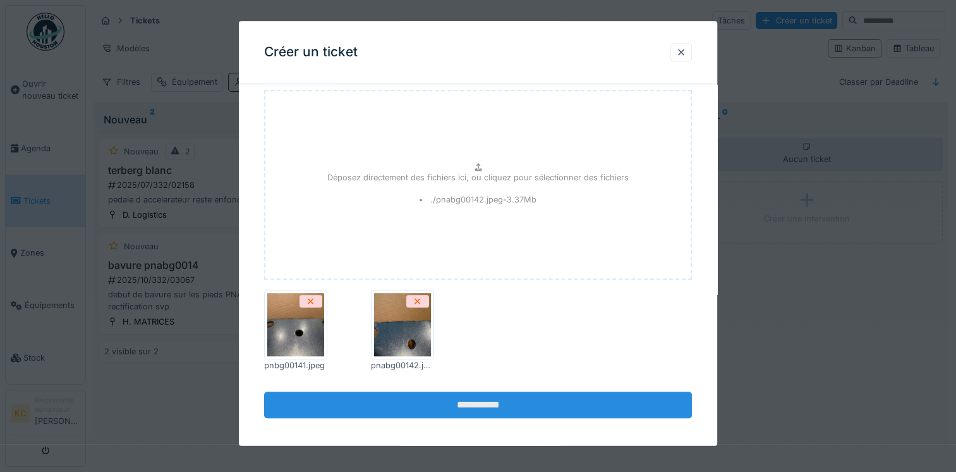
click at [487, 401] on input "**********" at bounding box center [478, 404] width 428 height 27
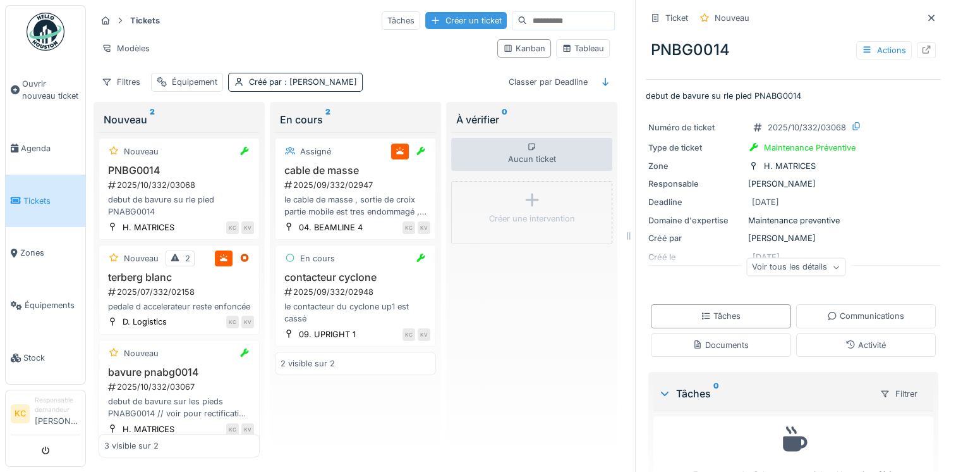
click at [425, 20] on div "Créer un ticket" at bounding box center [466, 20] width 82 height 17
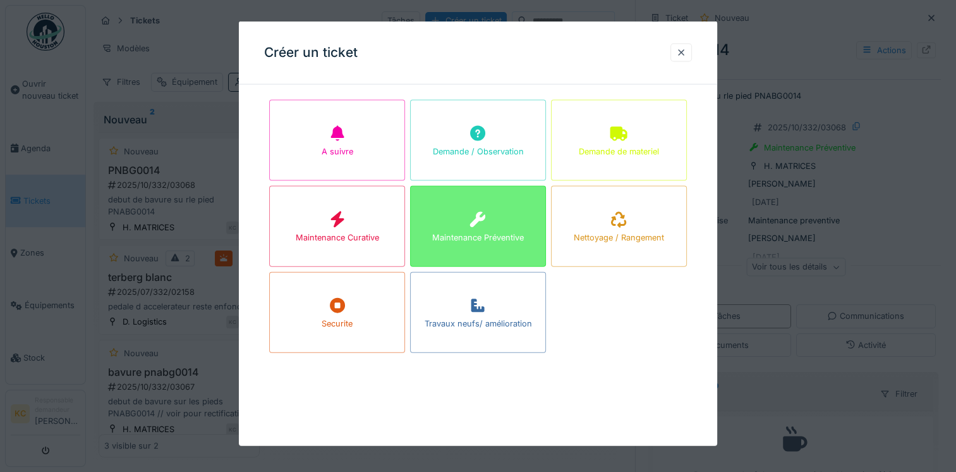
click at [473, 241] on div "Maintenance Préventive" at bounding box center [478, 237] width 92 height 12
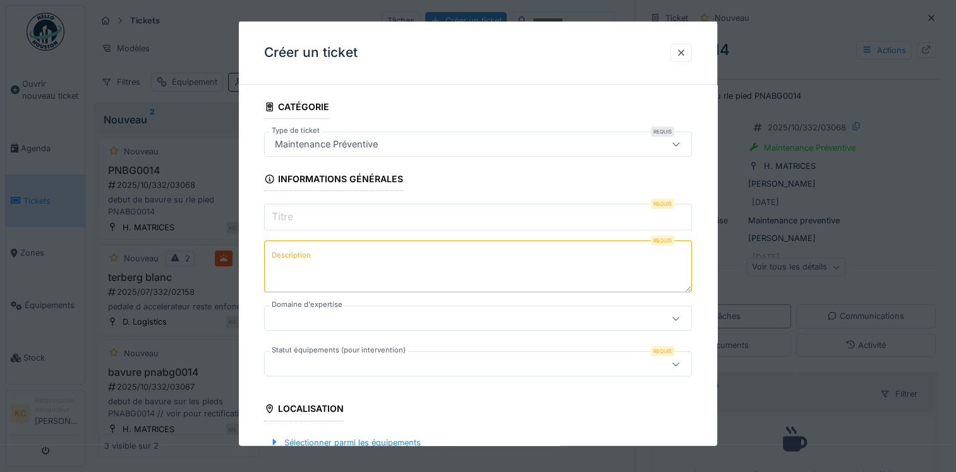
click at [316, 224] on input "Titre" at bounding box center [478, 217] width 428 height 27
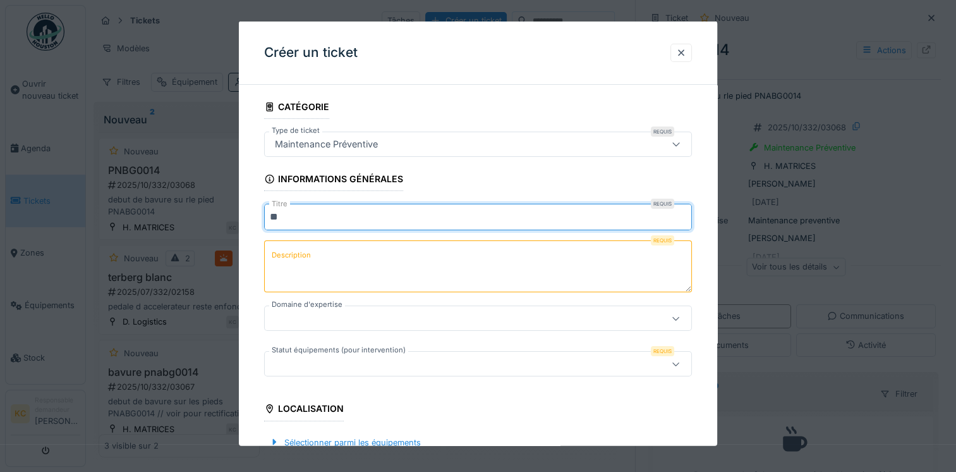
type input "*"
type input "**********"
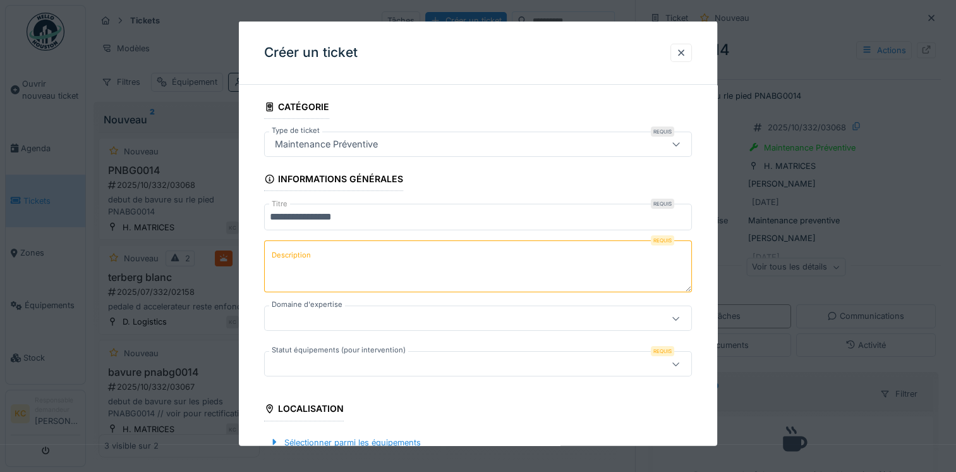
click at [308, 255] on label "Description" at bounding box center [291, 255] width 44 height 16
click at [308, 255] on textarea "Description" at bounding box center [478, 266] width 428 height 52
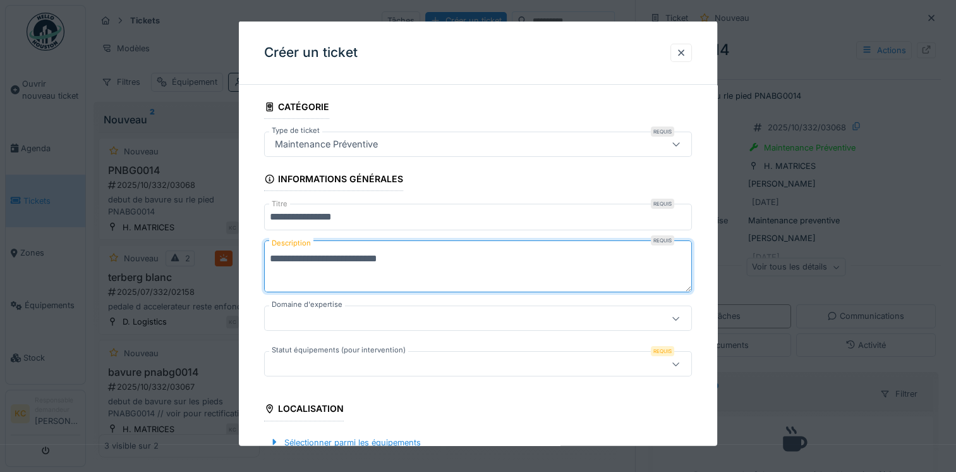
type textarea "**********"
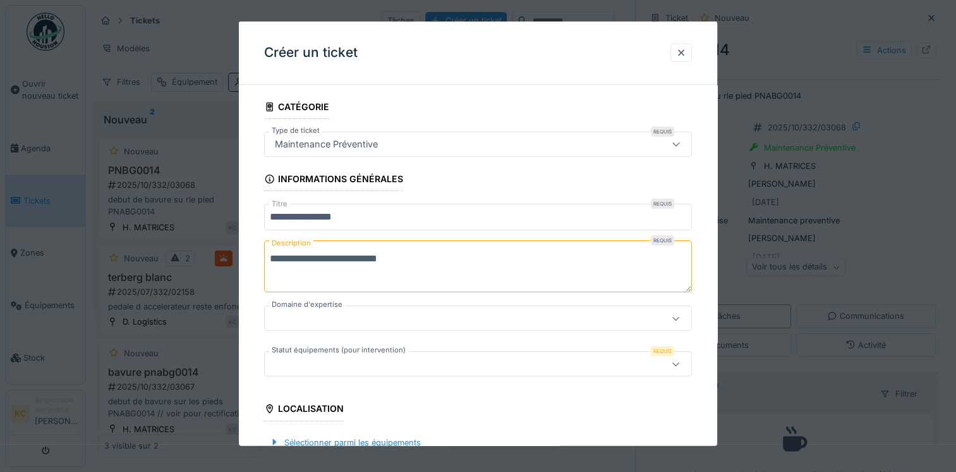
click at [301, 316] on div at bounding box center [452, 318] width 365 height 14
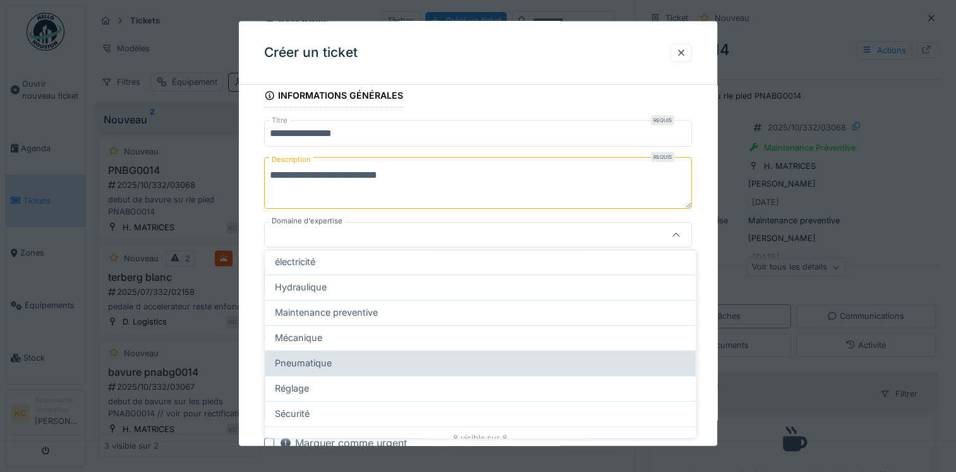
scroll to position [104, 0]
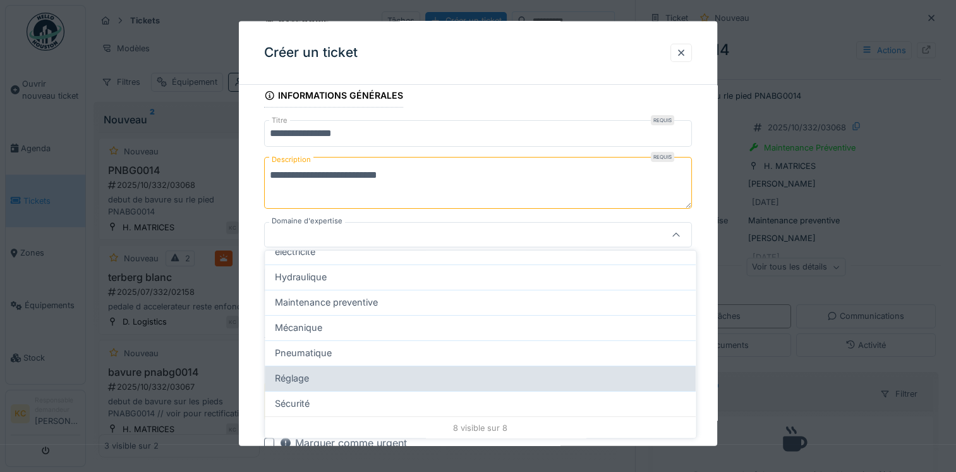
click at [329, 376] on div "Réglage" at bounding box center [480, 378] width 411 height 14
type input "***"
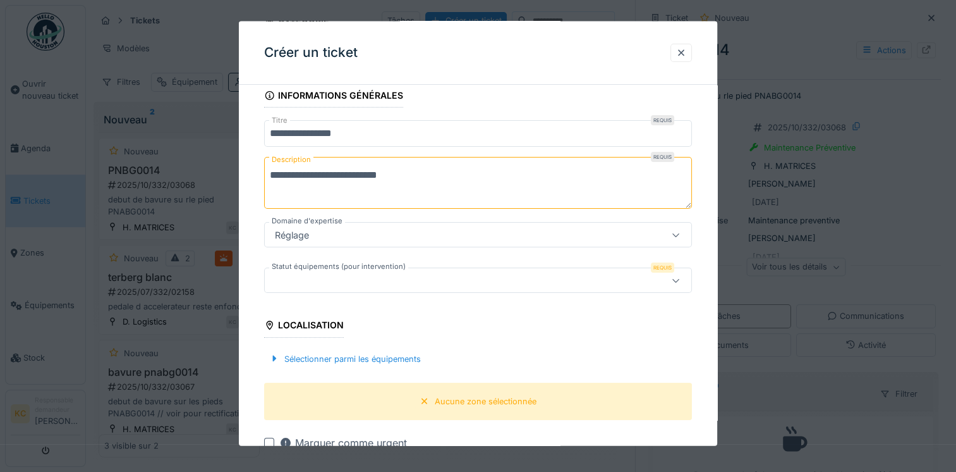
click at [326, 270] on label "Statut équipements (pour intervention)" at bounding box center [338, 266] width 139 height 11
click at [340, 283] on div at bounding box center [452, 280] width 365 height 14
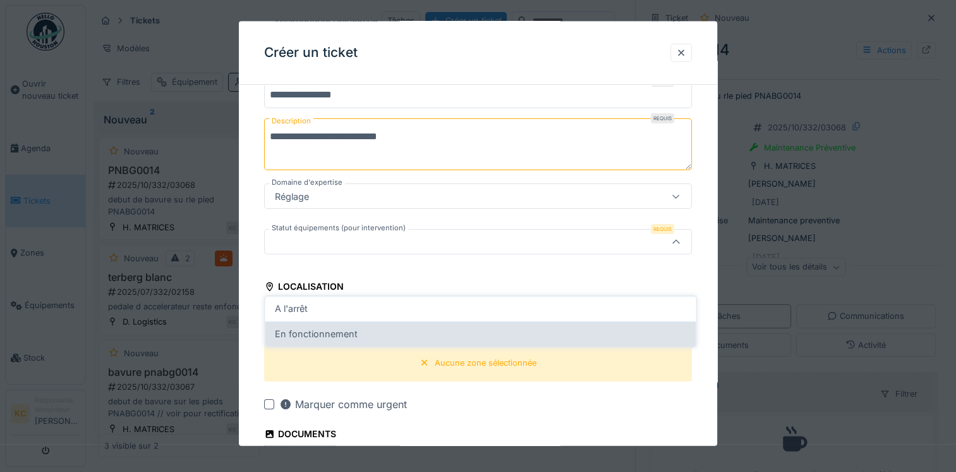
scroll to position [129, 0]
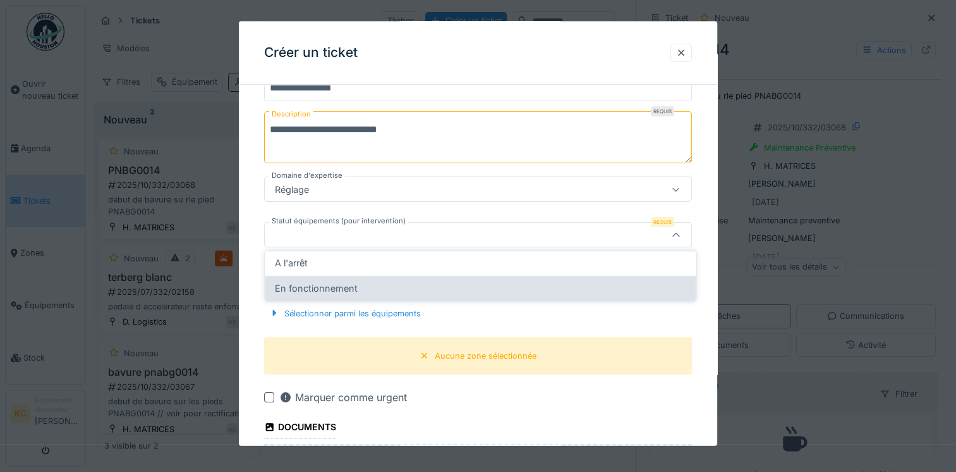
click at [315, 297] on div "En fonctionnement" at bounding box center [480, 288] width 431 height 25
type input "**********"
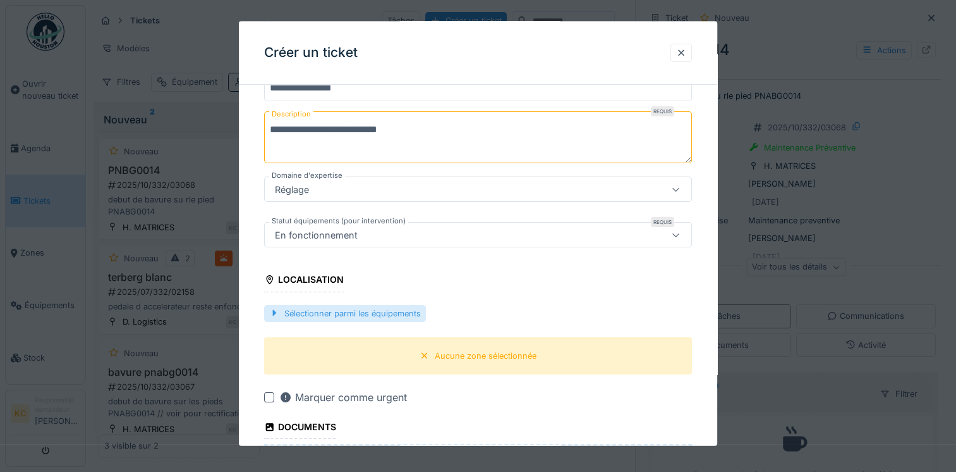
click at [309, 306] on div "Sélectionner parmi les équipements" at bounding box center [345, 312] width 162 height 17
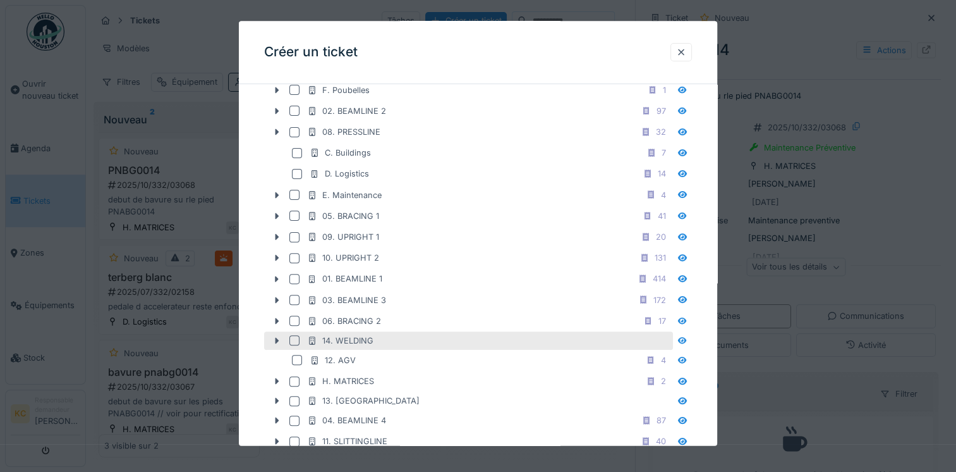
scroll to position [382, 0]
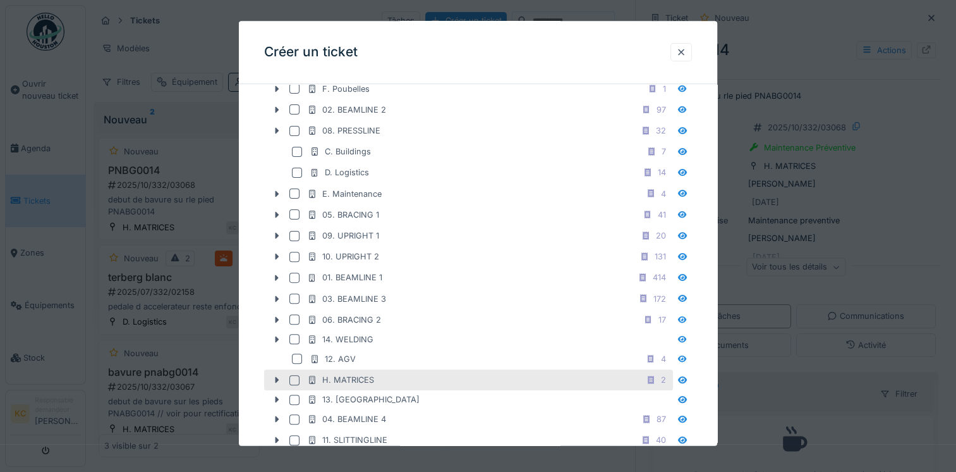
click at [350, 374] on div "H. MATRICES" at bounding box center [340, 380] width 67 height 12
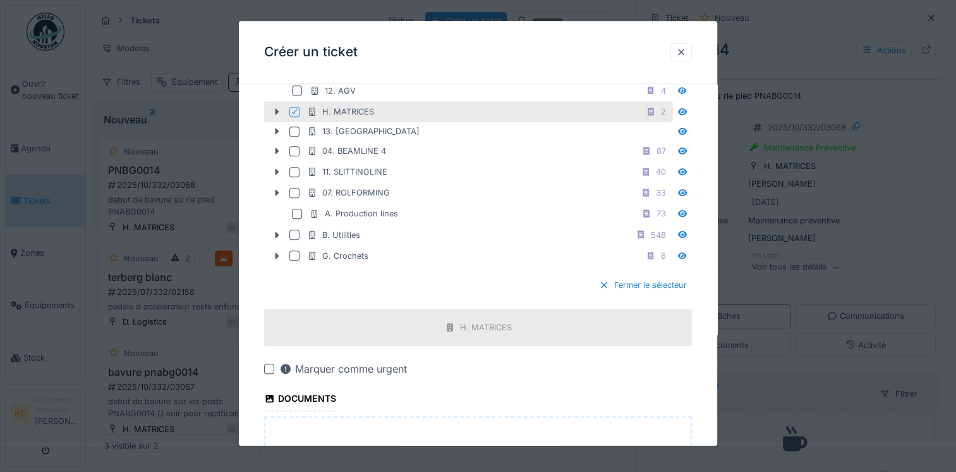
scroll to position [885, 0]
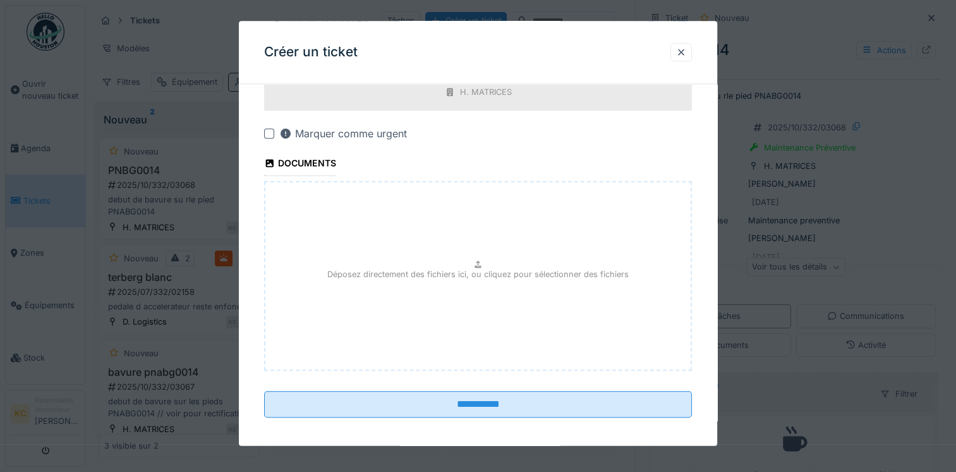
click at [465, 269] on p "Déposez directement des fichiers ici, ou cliquez pour sélectionner des fichiers" at bounding box center [478, 275] width 302 height 12
click at [692, 51] on div at bounding box center [681, 52] width 21 height 18
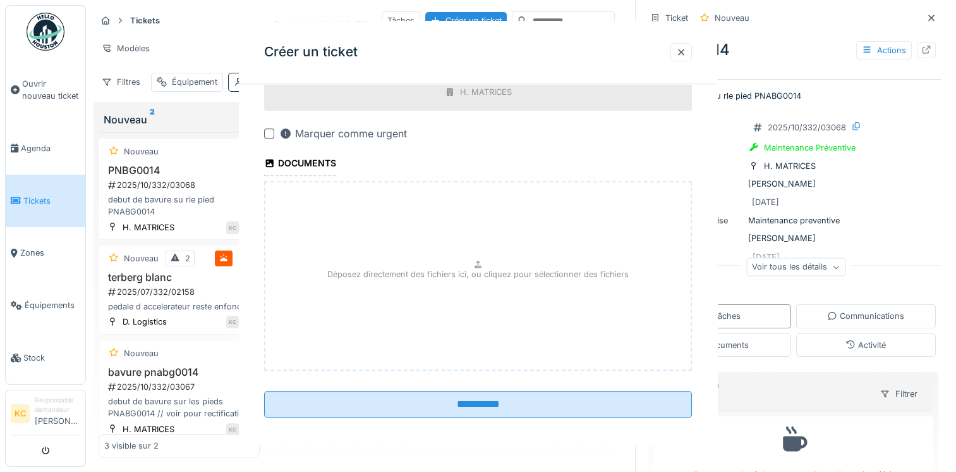
scroll to position [0, 0]
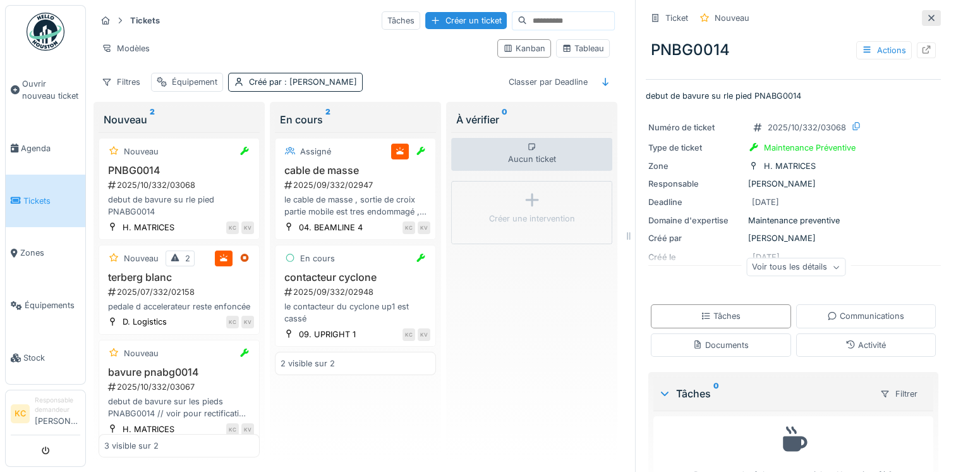
click at [927, 20] on icon at bounding box center [932, 18] width 10 height 8
